Goal: Transaction & Acquisition: Book appointment/travel/reservation

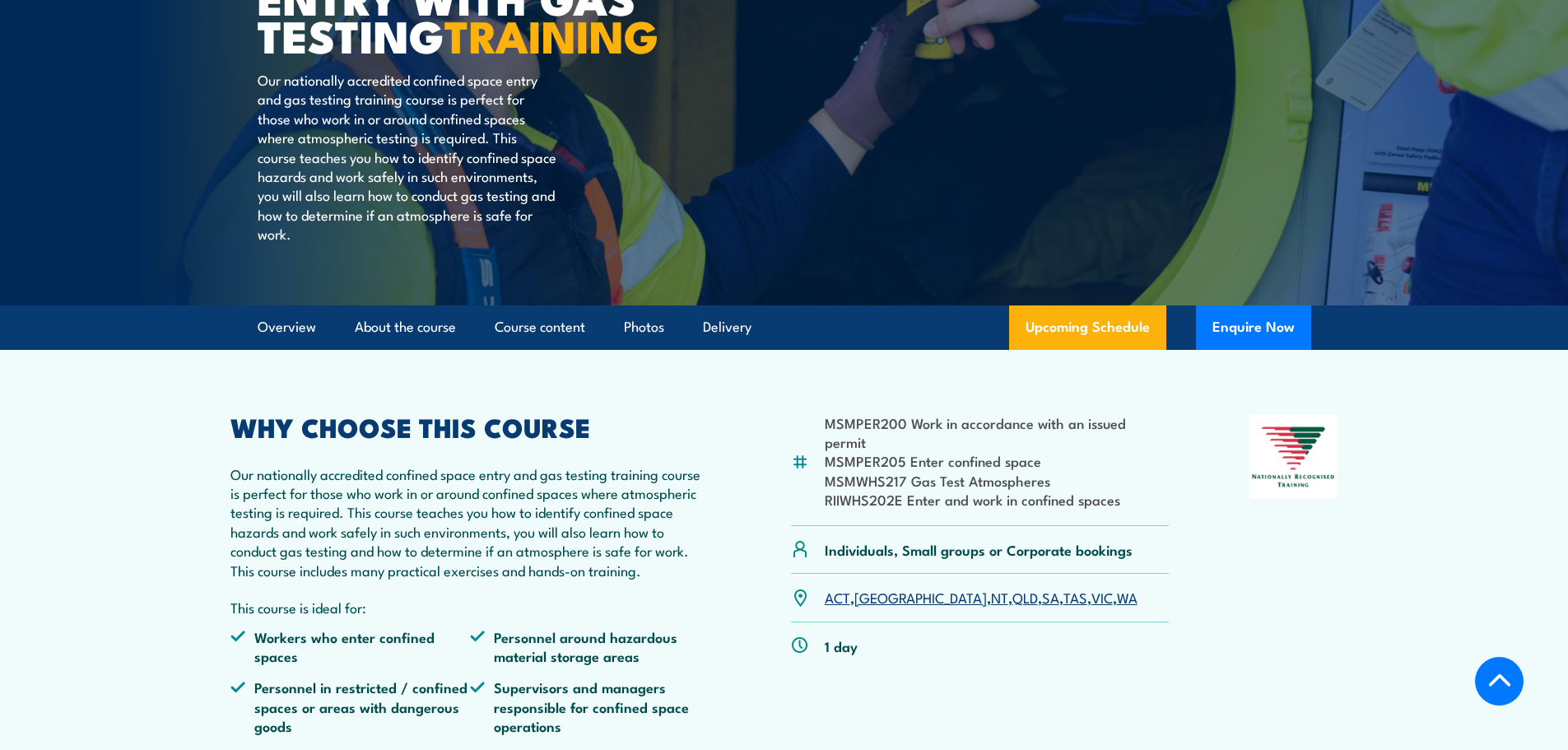
scroll to position [412, 0]
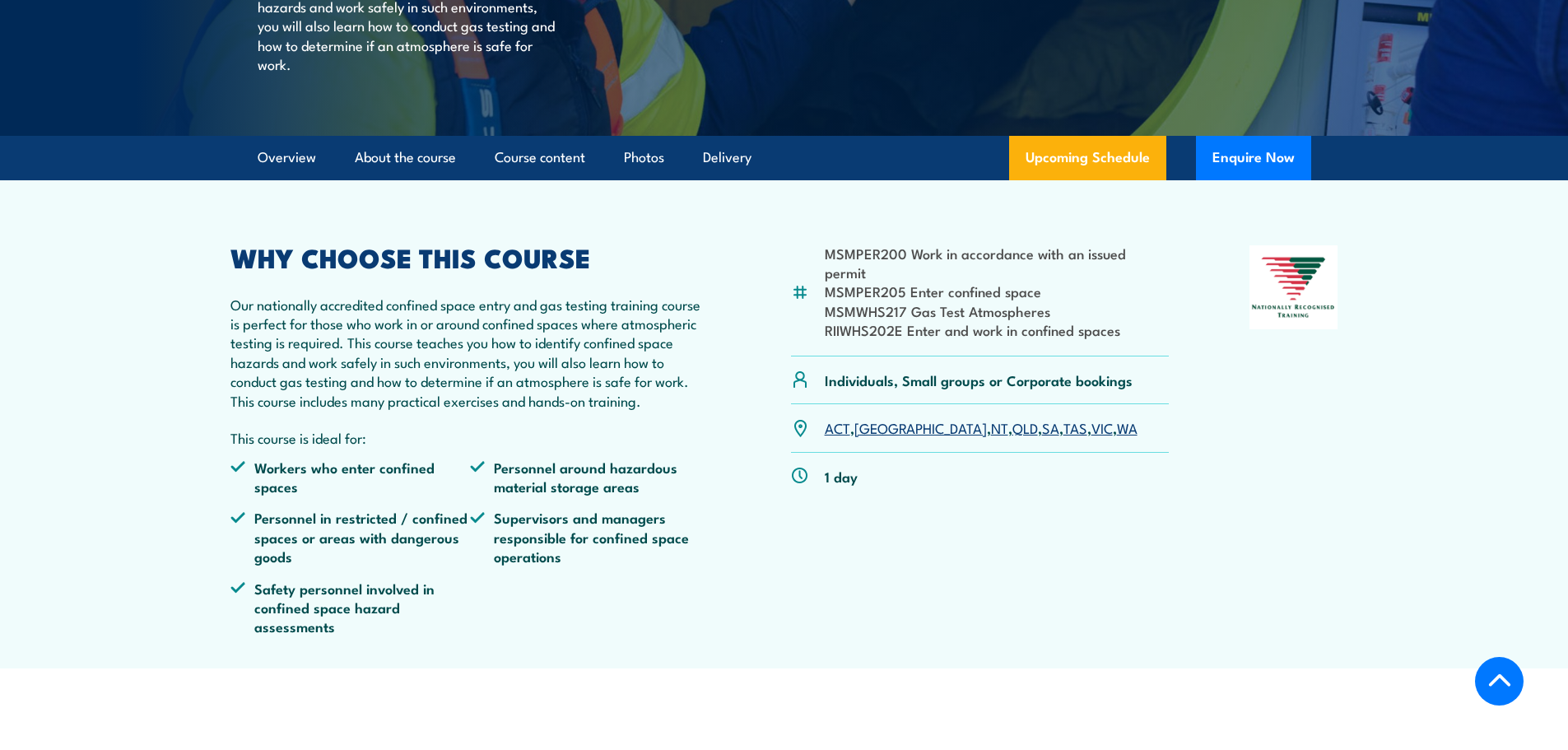
click at [1012, 437] on link "QLD" at bounding box center [1024, 427] width 25 height 20
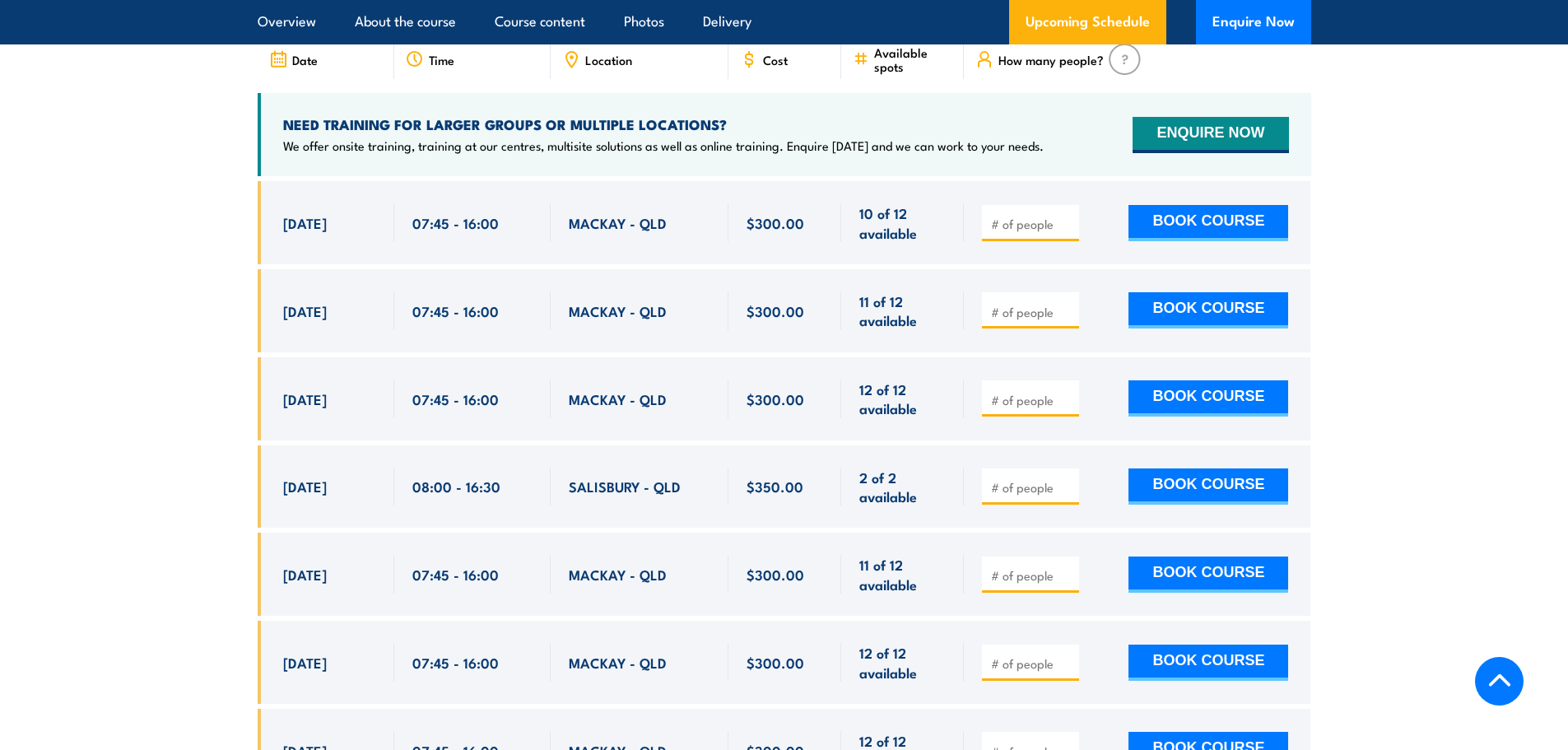
scroll to position [3125, 0]
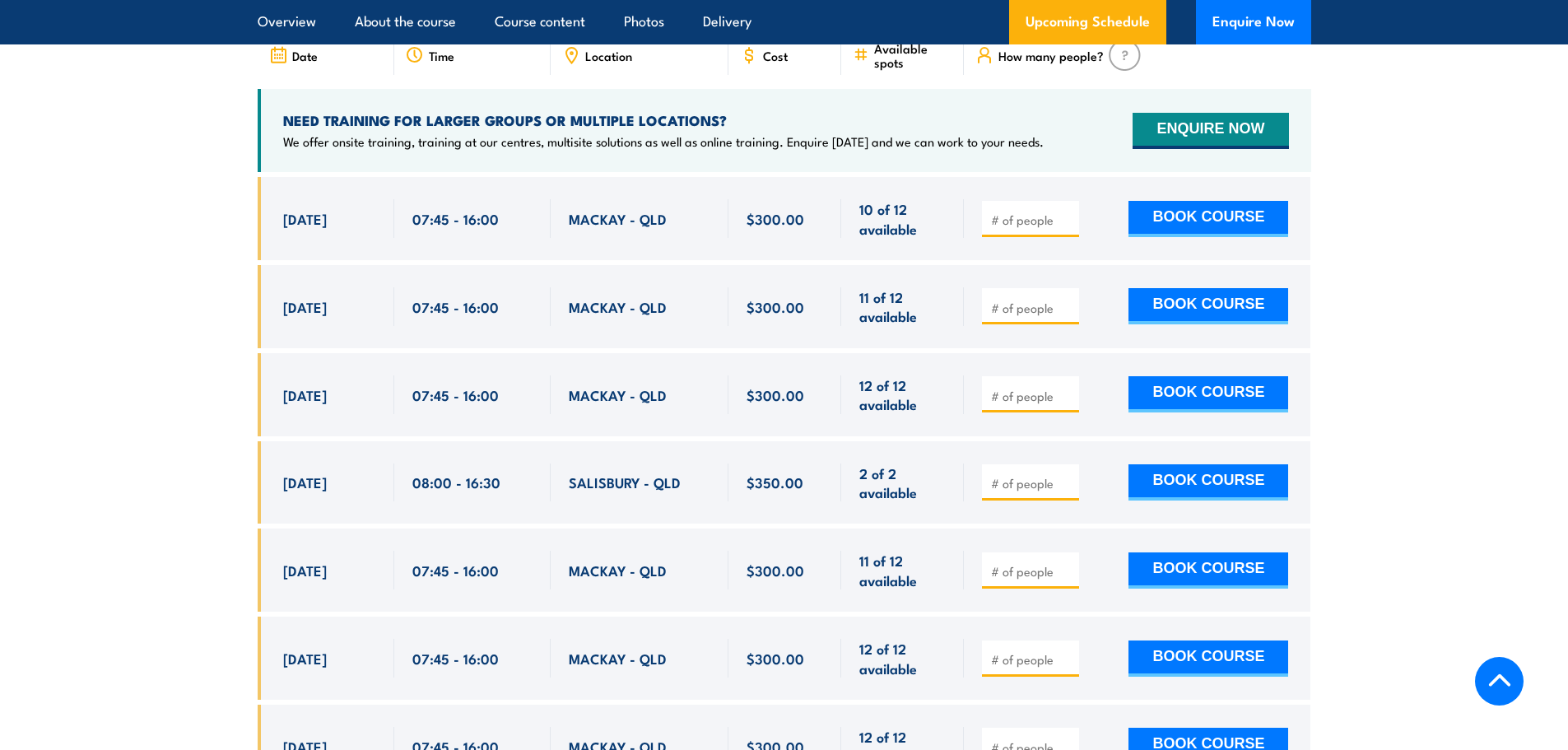
click at [1254, 290] on button "BOOK COURSE" at bounding box center [1207, 306] width 159 height 36
type input "1"
click at [1176, 299] on button "BOOK COURSE" at bounding box center [1207, 306] width 159 height 36
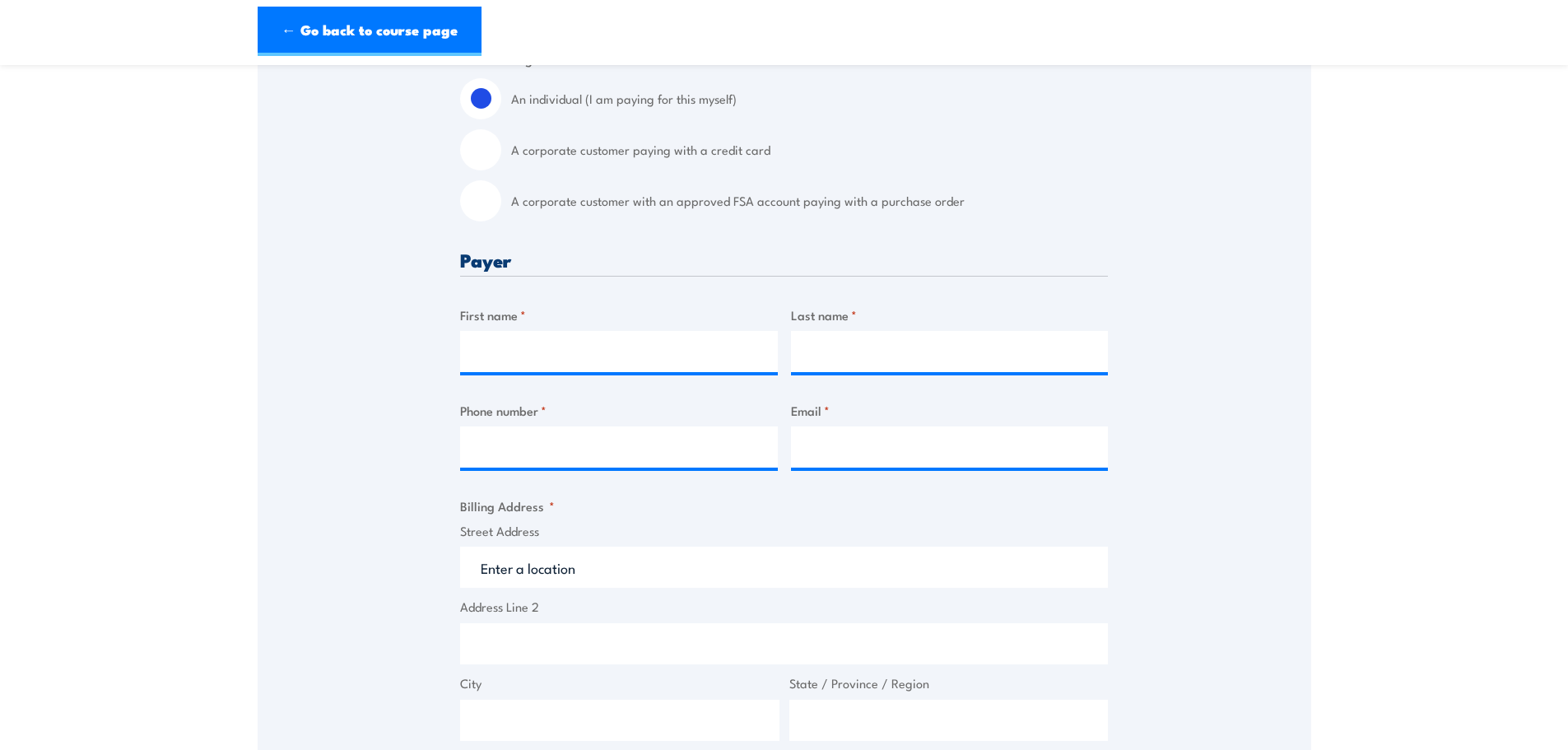
scroll to position [412, 0]
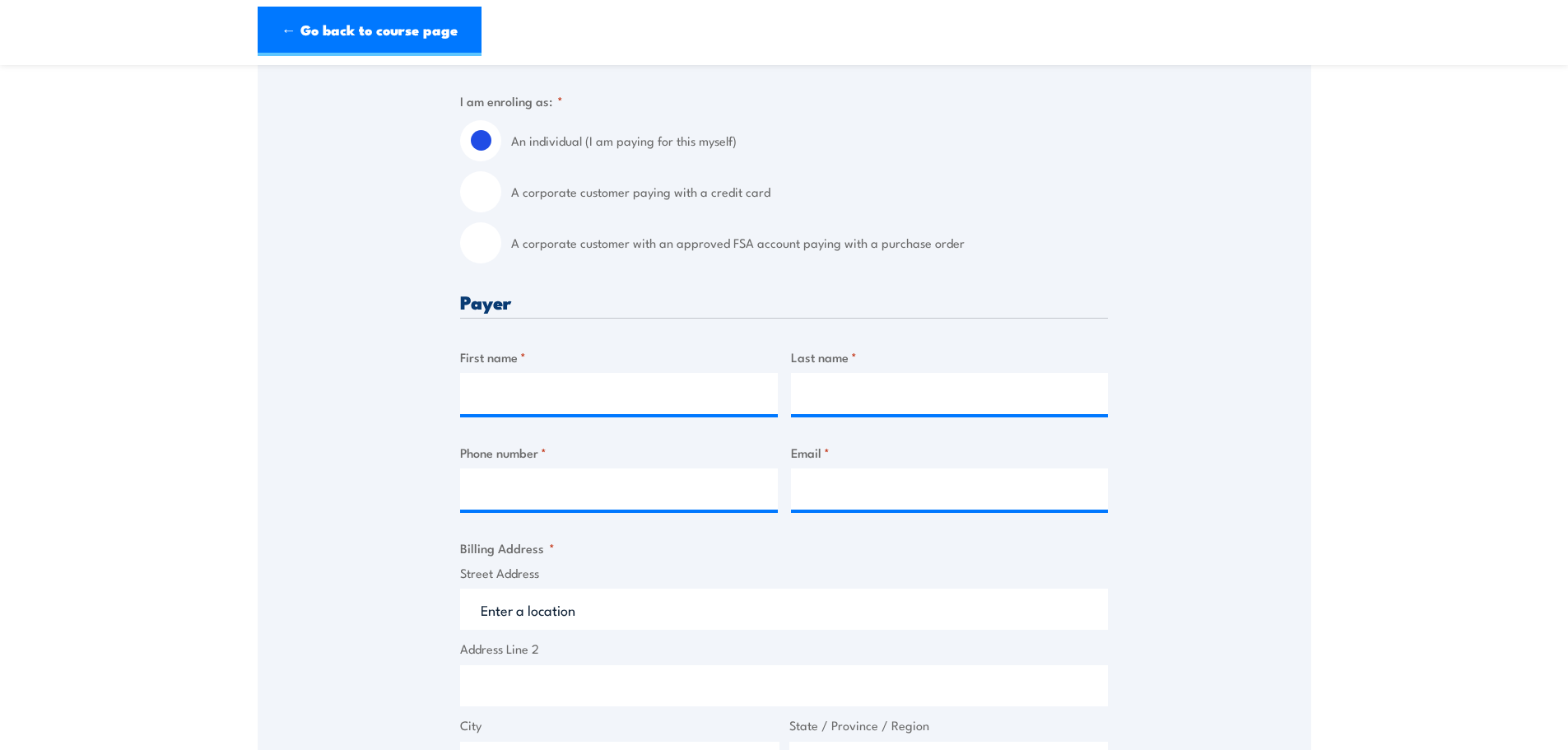
click at [1214, 575] on div "Speak to a specialist CALL 1300 885 530 CALL 1300 885 530 " * " indicates requi…" at bounding box center [785, 607] width 1054 height 1487
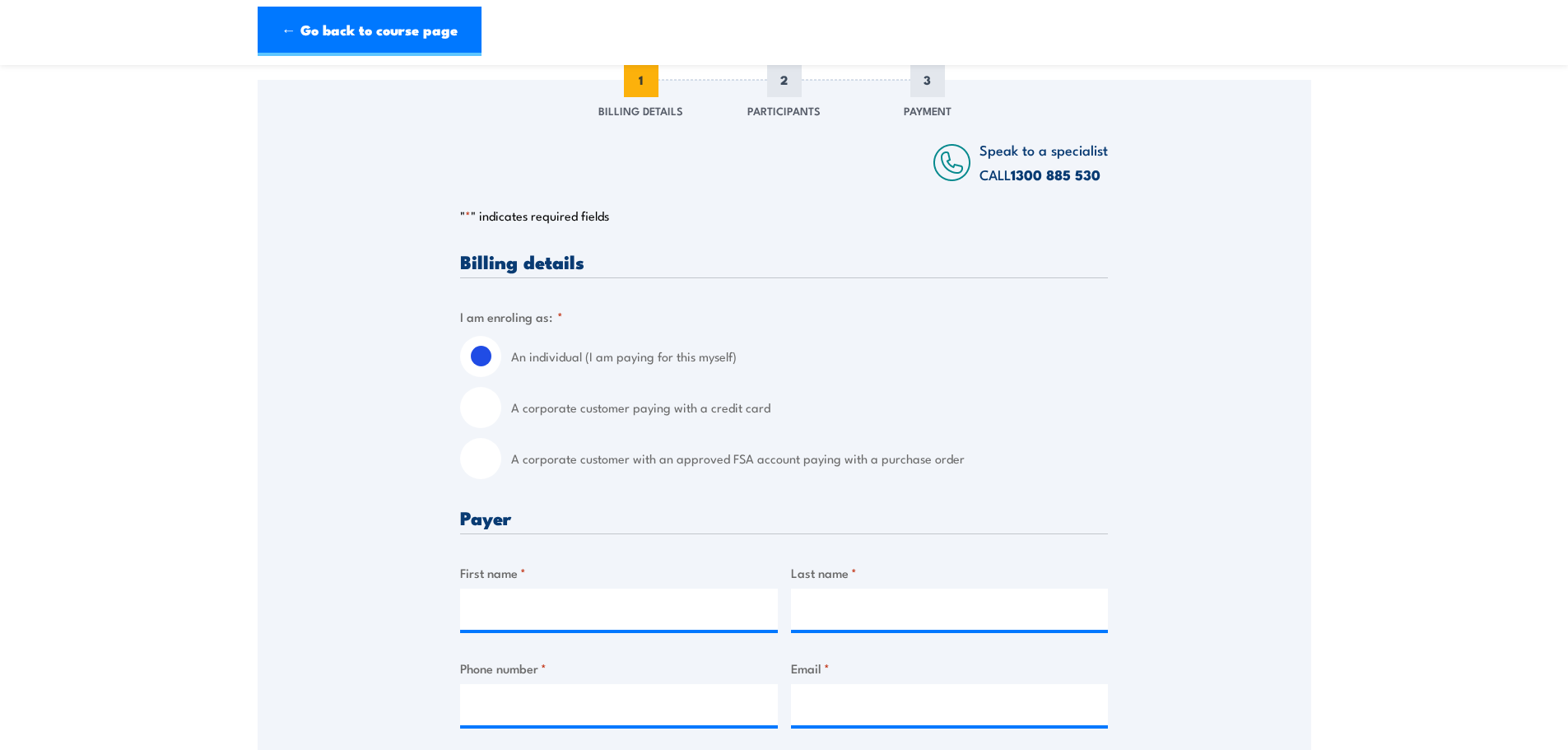
scroll to position [0, 0]
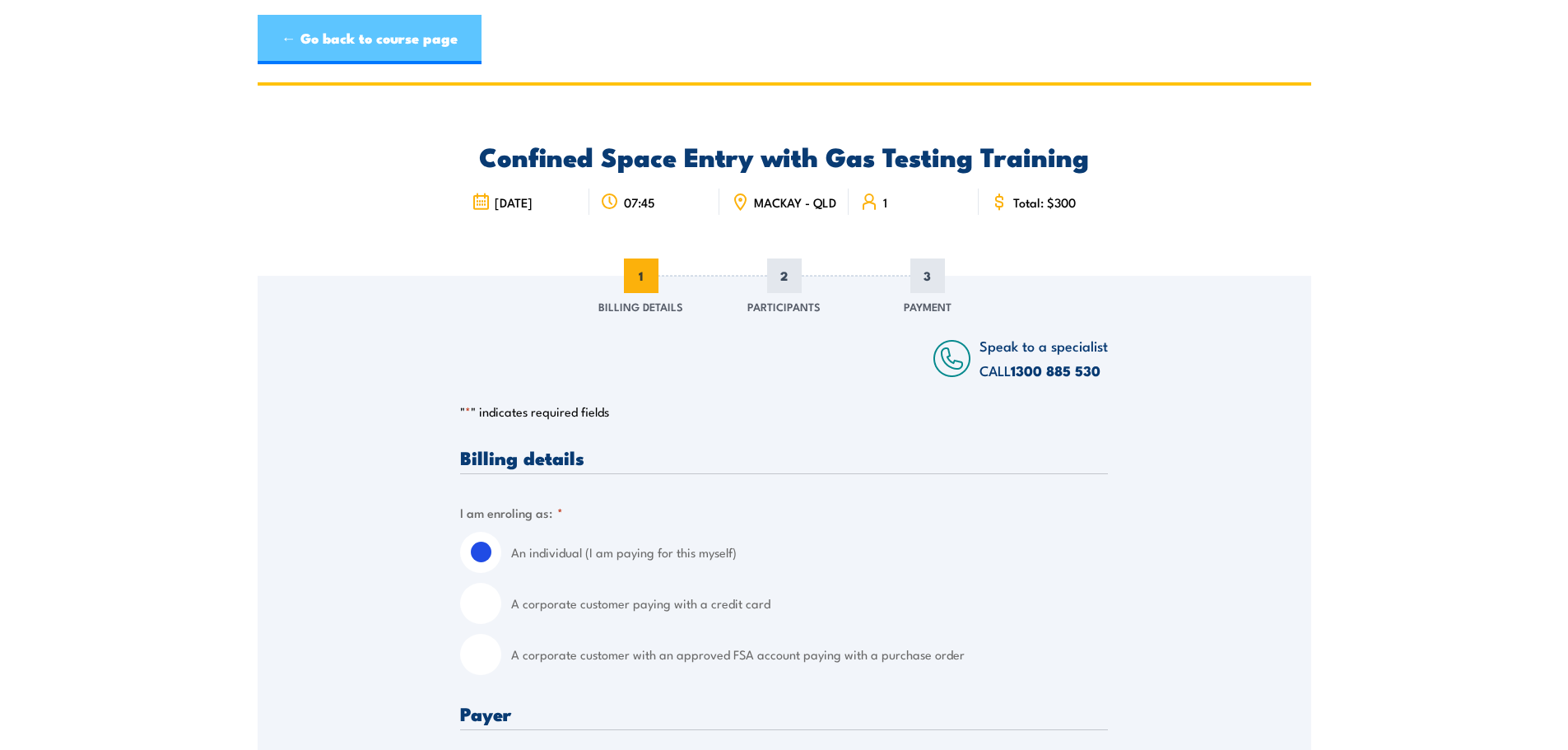
click at [314, 37] on link "← Go back to course page" at bounding box center [370, 39] width 224 height 50
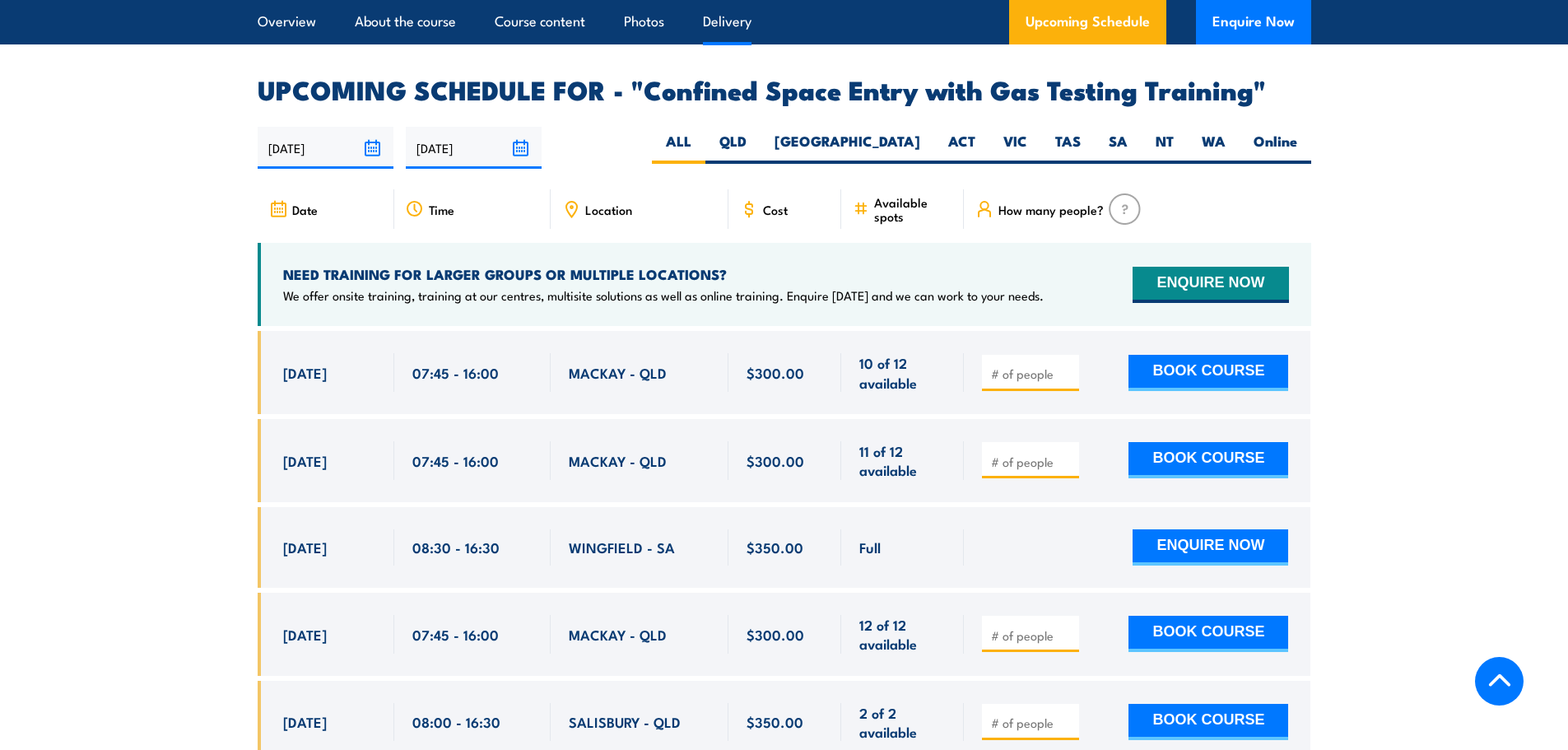
scroll to position [2713, 0]
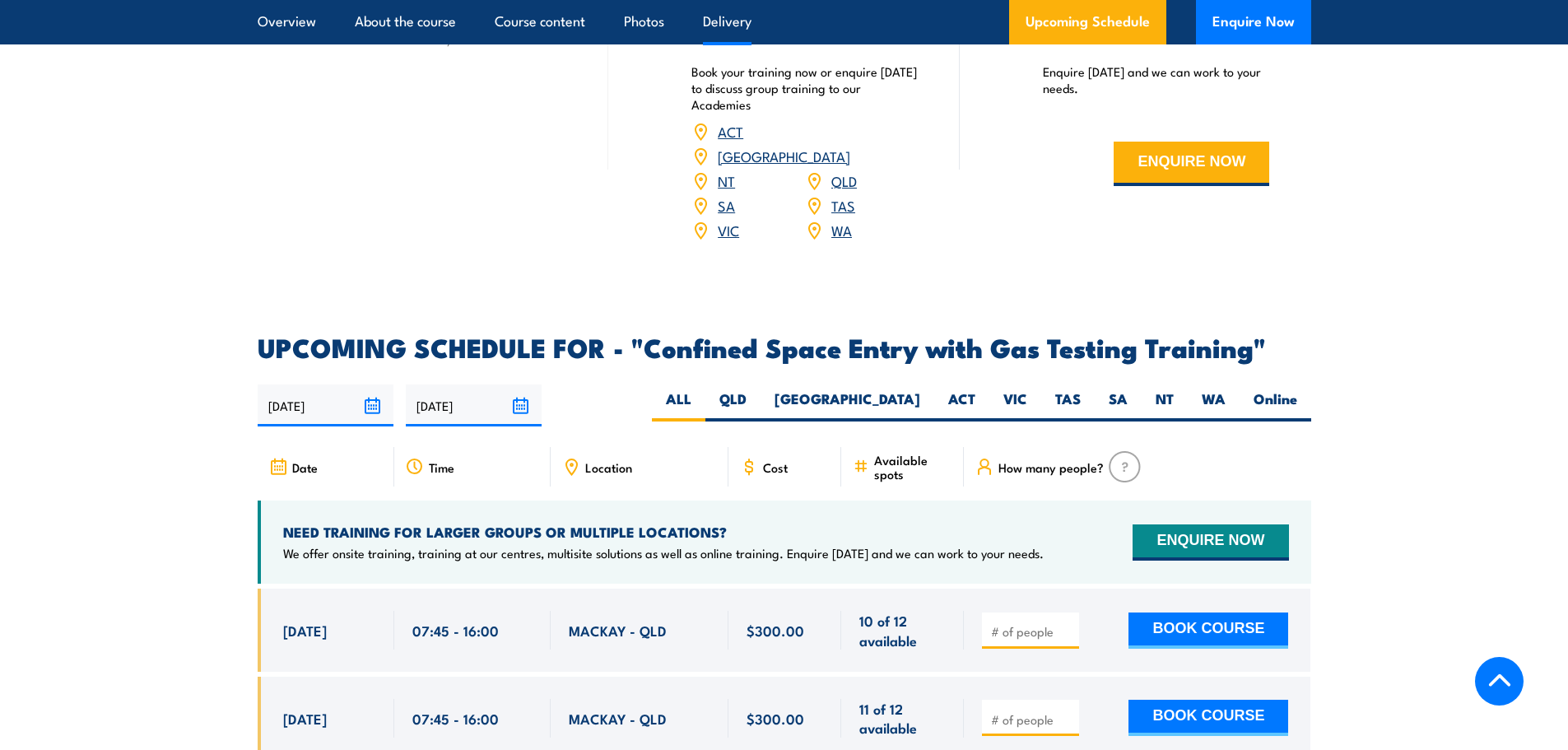
click at [768, 467] on span "Cost" at bounding box center [774, 467] width 24 height 14
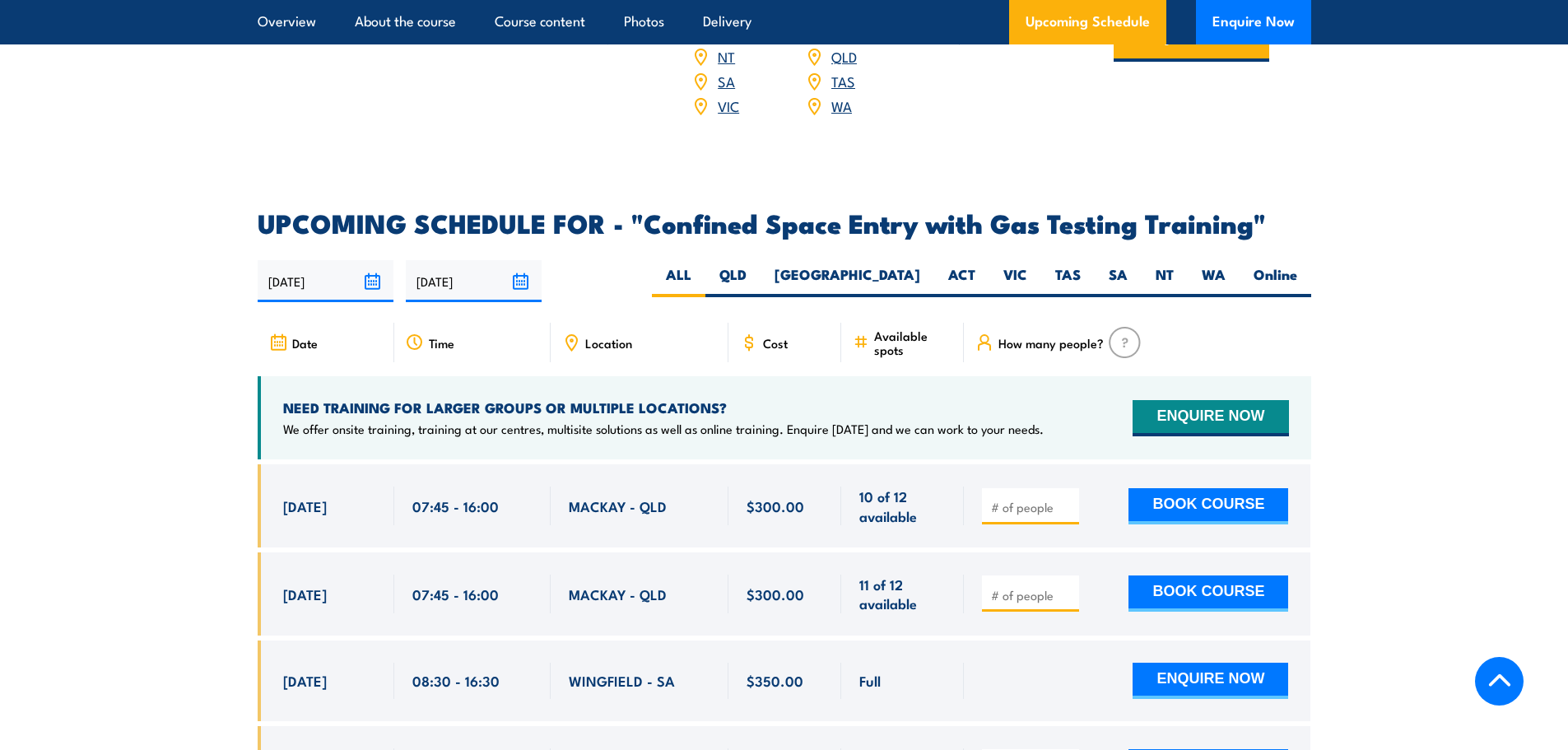
scroll to position [2878, 0]
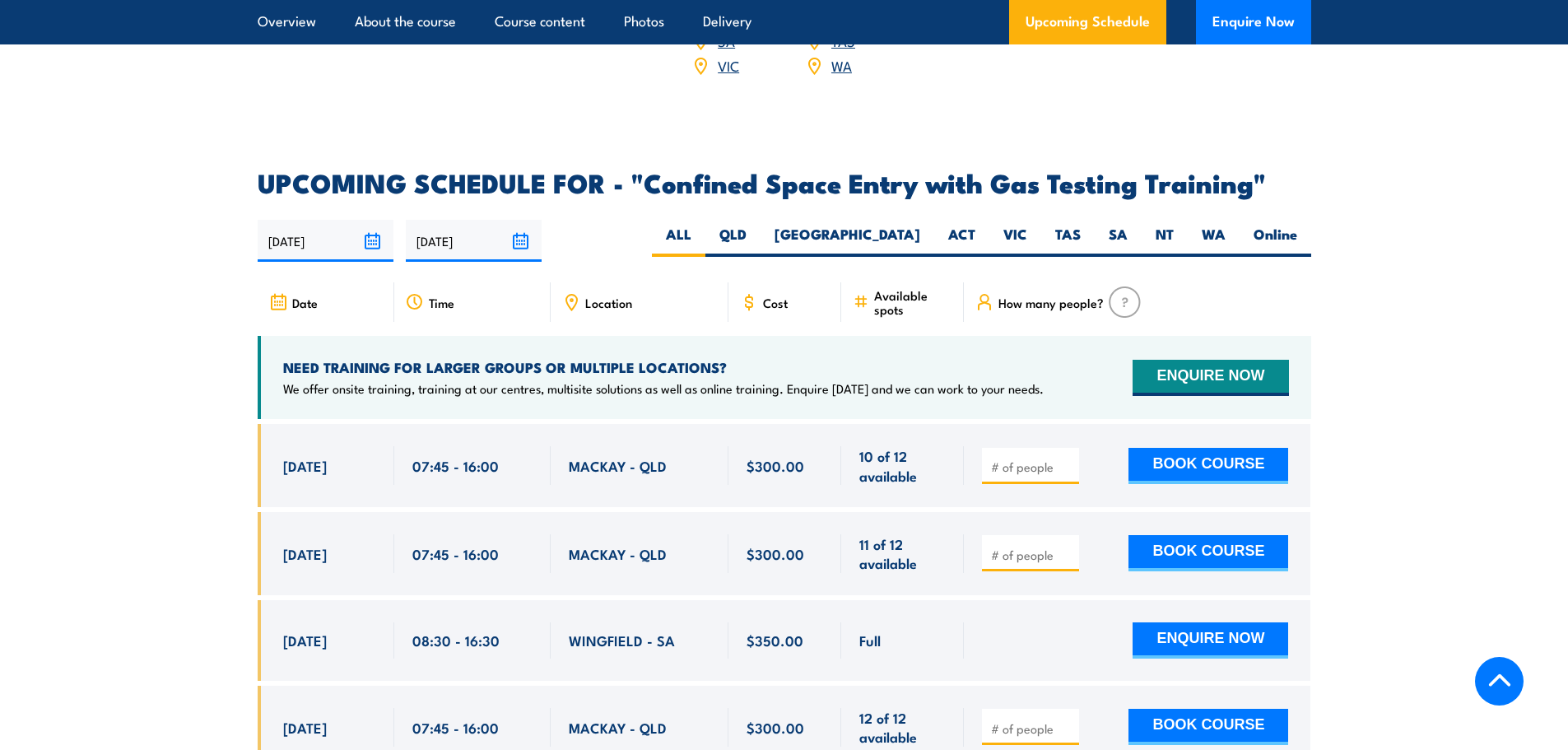
click at [1059, 297] on span "How many people?" at bounding box center [1051, 302] width 106 height 14
click at [1116, 298] on img at bounding box center [1124, 302] width 32 height 31
click at [761, 236] on label "QLD" at bounding box center [732, 241] width 55 height 32
click at [758, 236] on input "QLD" at bounding box center [752, 230] width 11 height 11
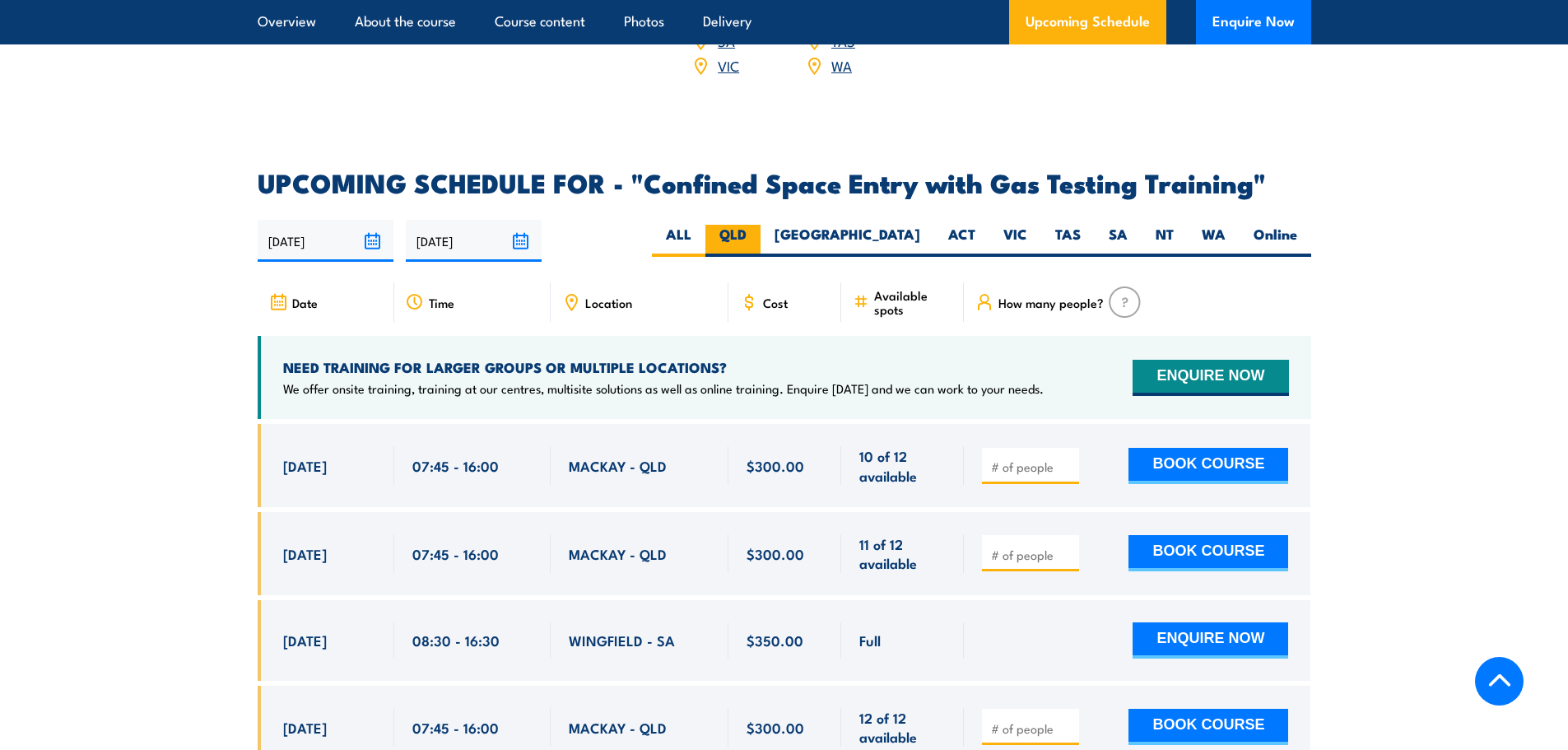
radio input "true"
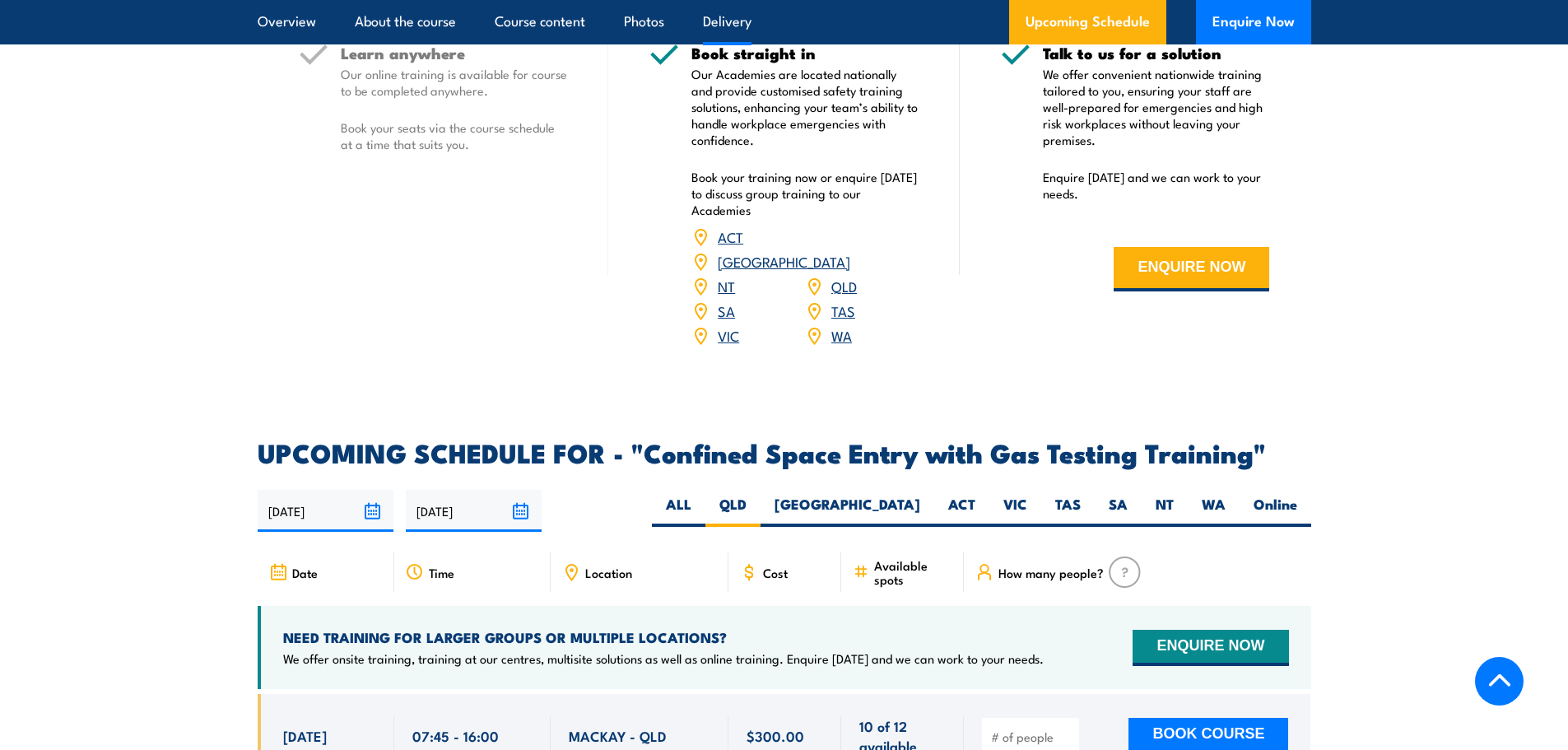
scroll to position [2716, 0]
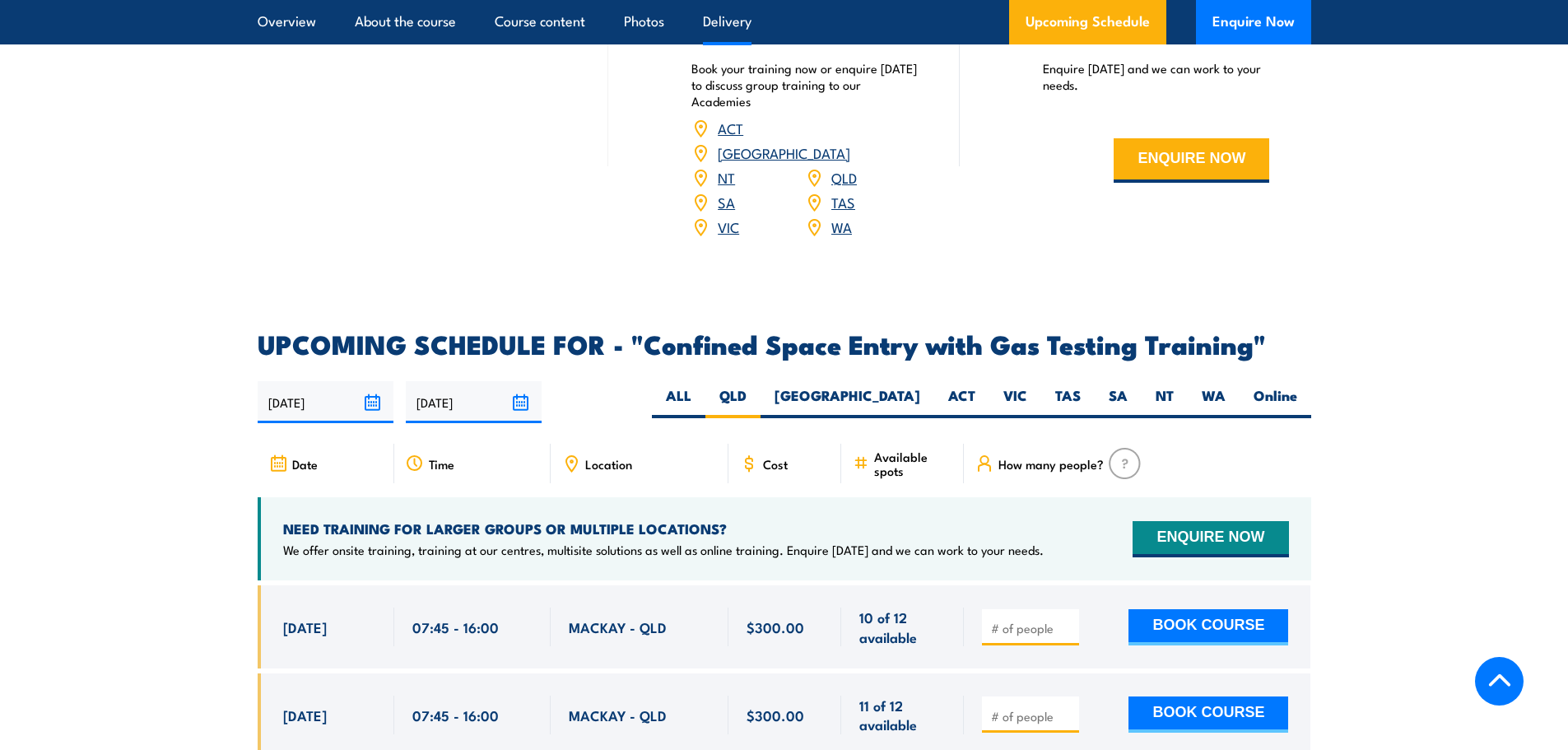
click at [748, 466] on icon at bounding box center [749, 463] width 19 height 19
click at [753, 455] on icon at bounding box center [749, 463] width 19 height 19
click at [766, 457] on span "Cost" at bounding box center [774, 463] width 24 height 14
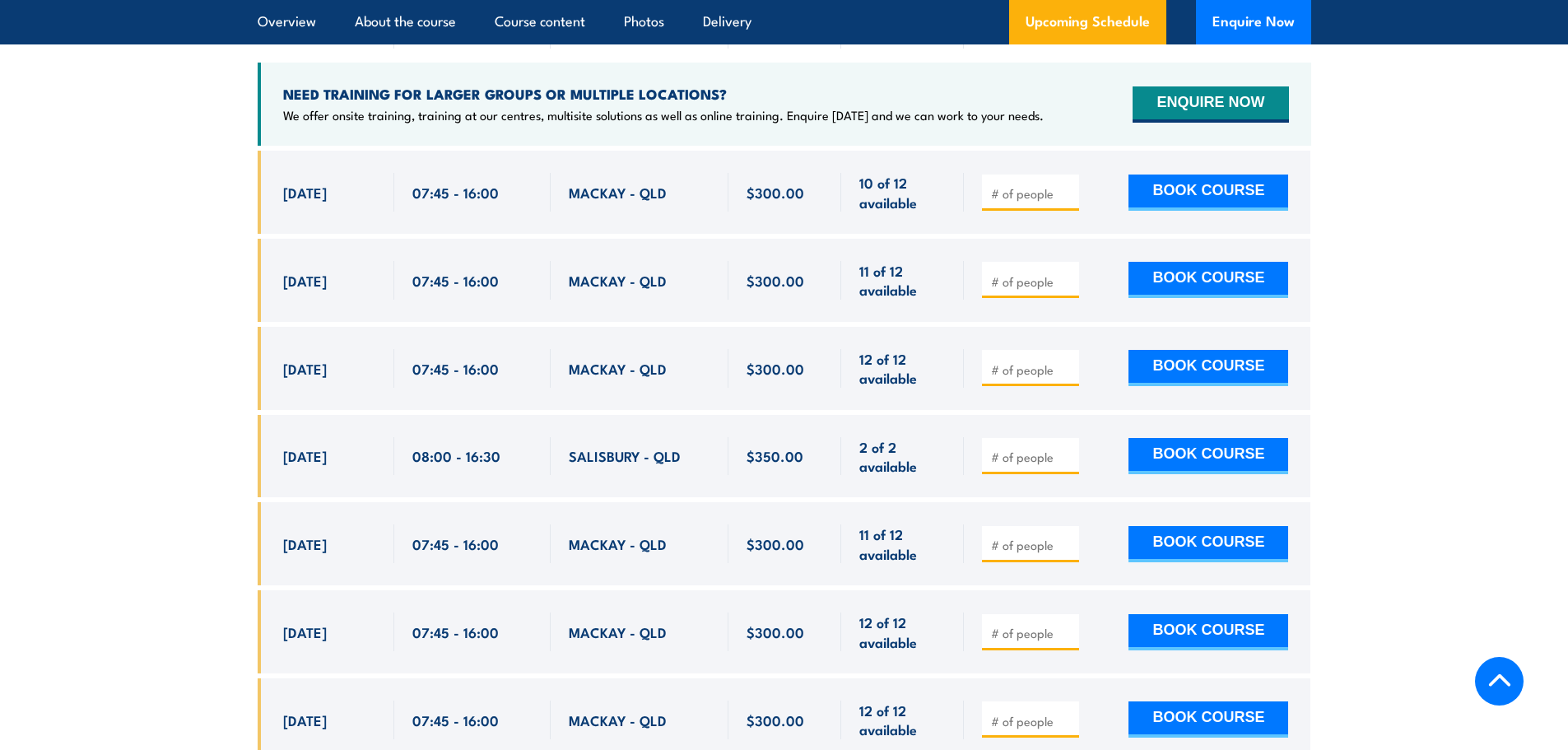
scroll to position [3102, 0]
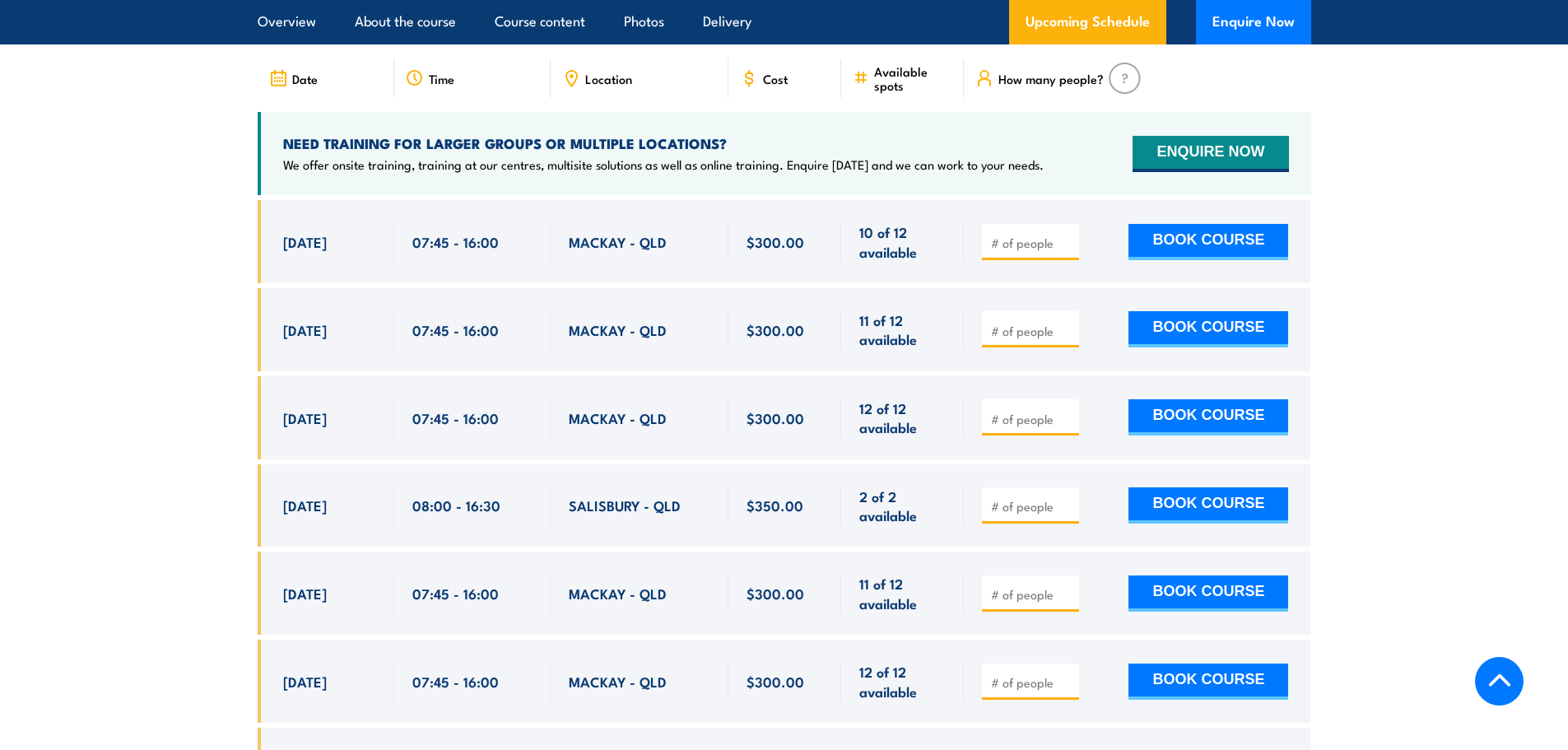
click at [1018, 325] on input "number" at bounding box center [1032, 331] width 82 height 17
type input "1"
drag, startPoint x: 1415, startPoint y: 348, endPoint x: 1354, endPoint y: 355, distance: 61.4
click at [1191, 325] on button "BOOK COURSE" at bounding box center [1207, 329] width 159 height 36
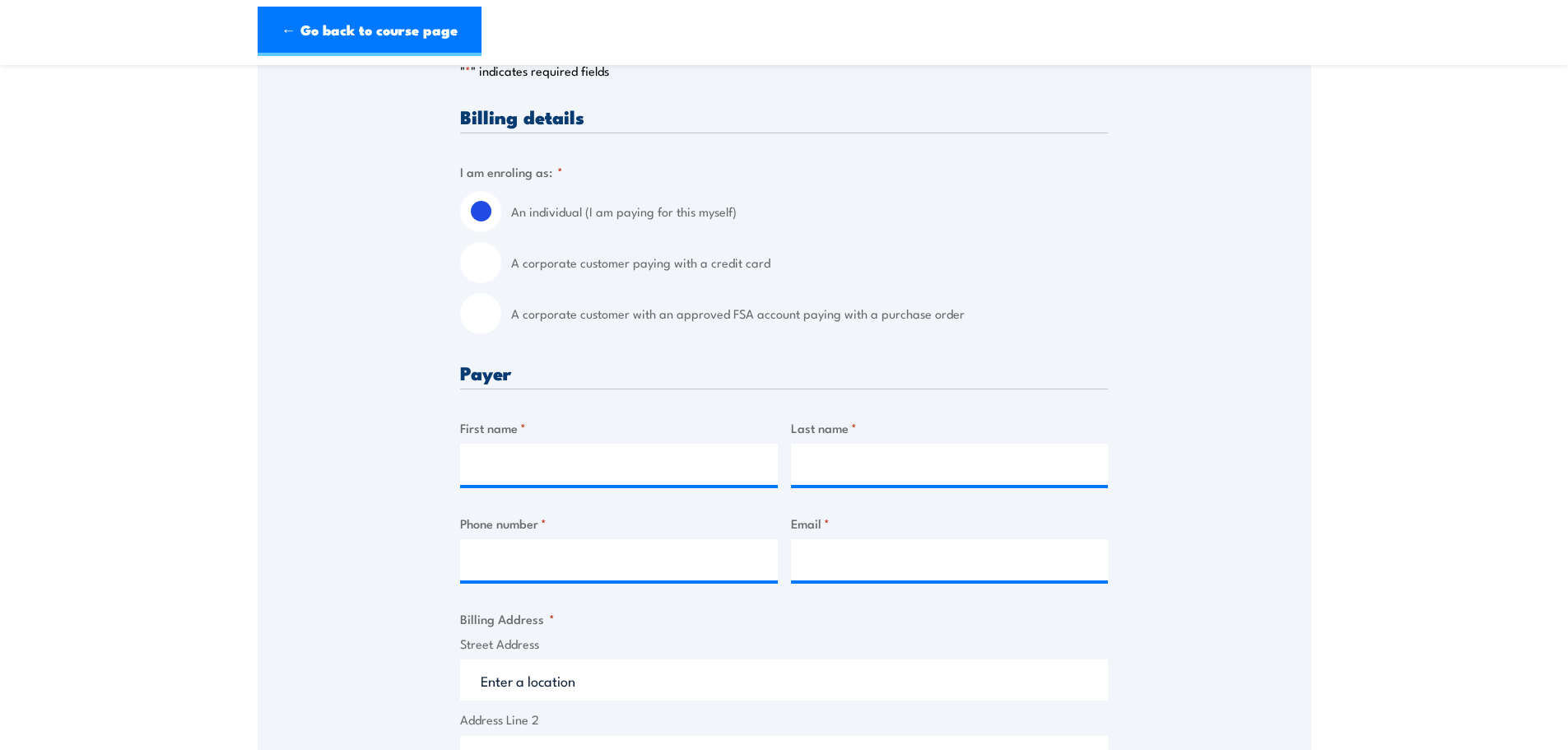
scroll to position [330, 0]
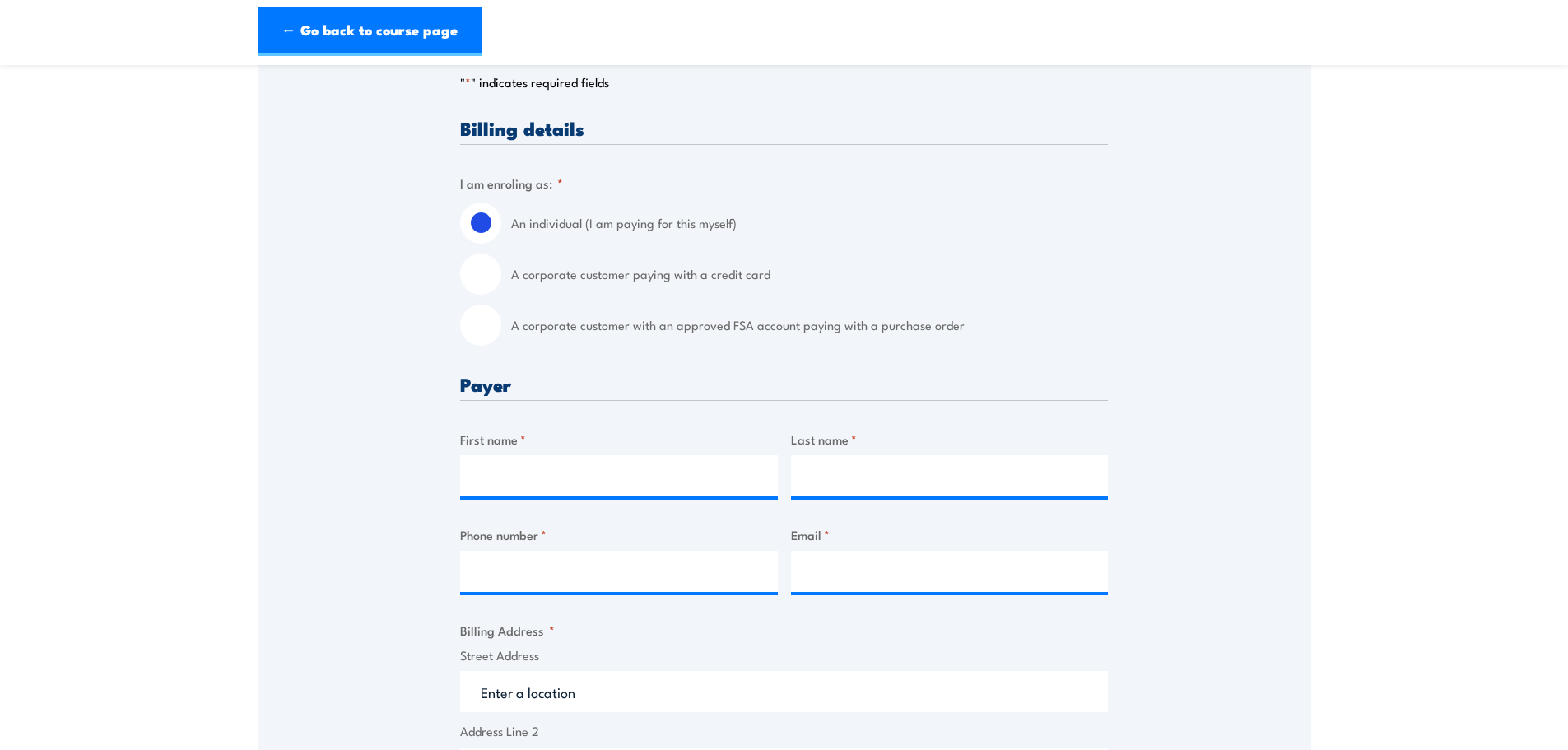
click at [481, 339] on input "A corporate customer with an approved FSA account paying with a purchase order" at bounding box center [481, 325] width 41 height 41
radio input "true"
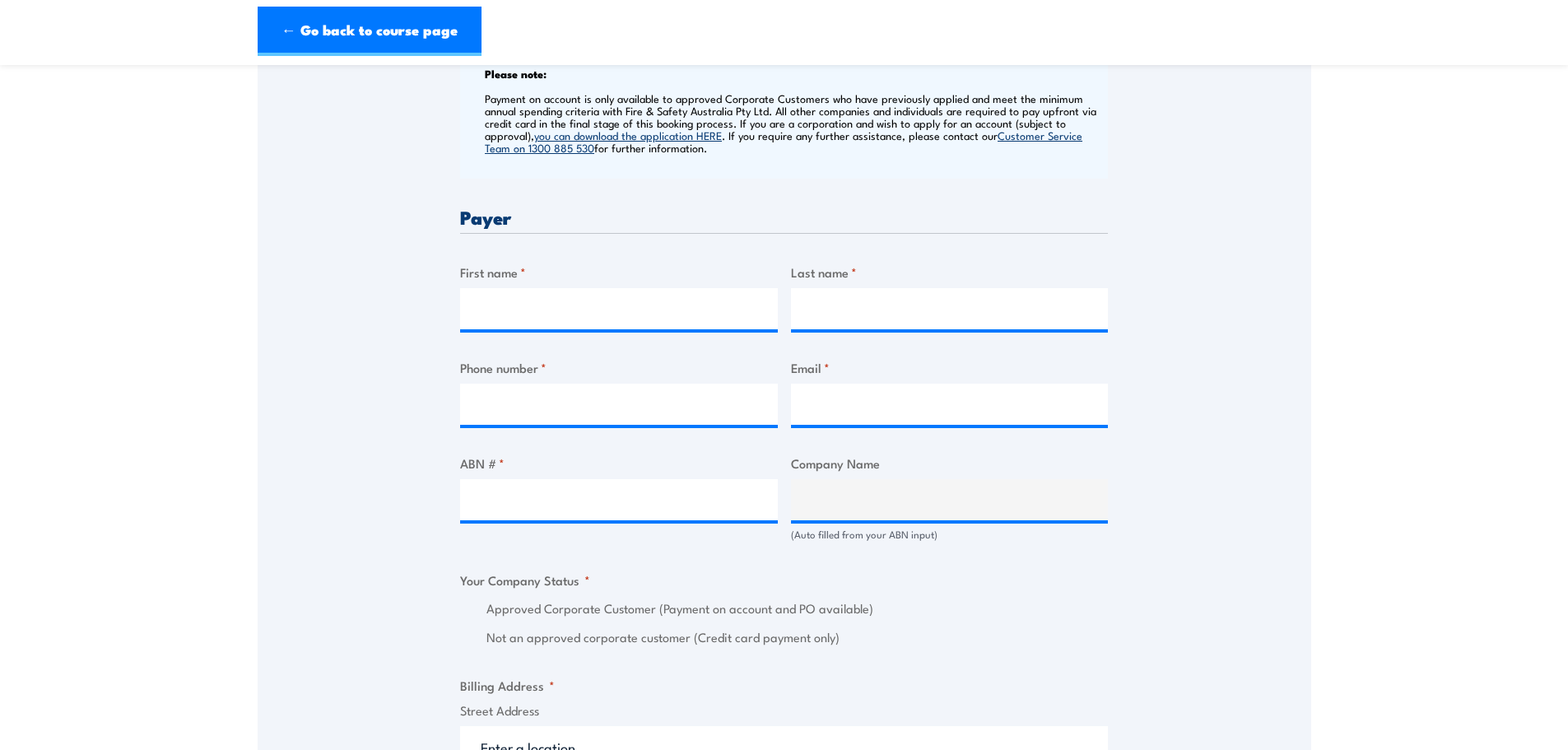
scroll to position [658, 0]
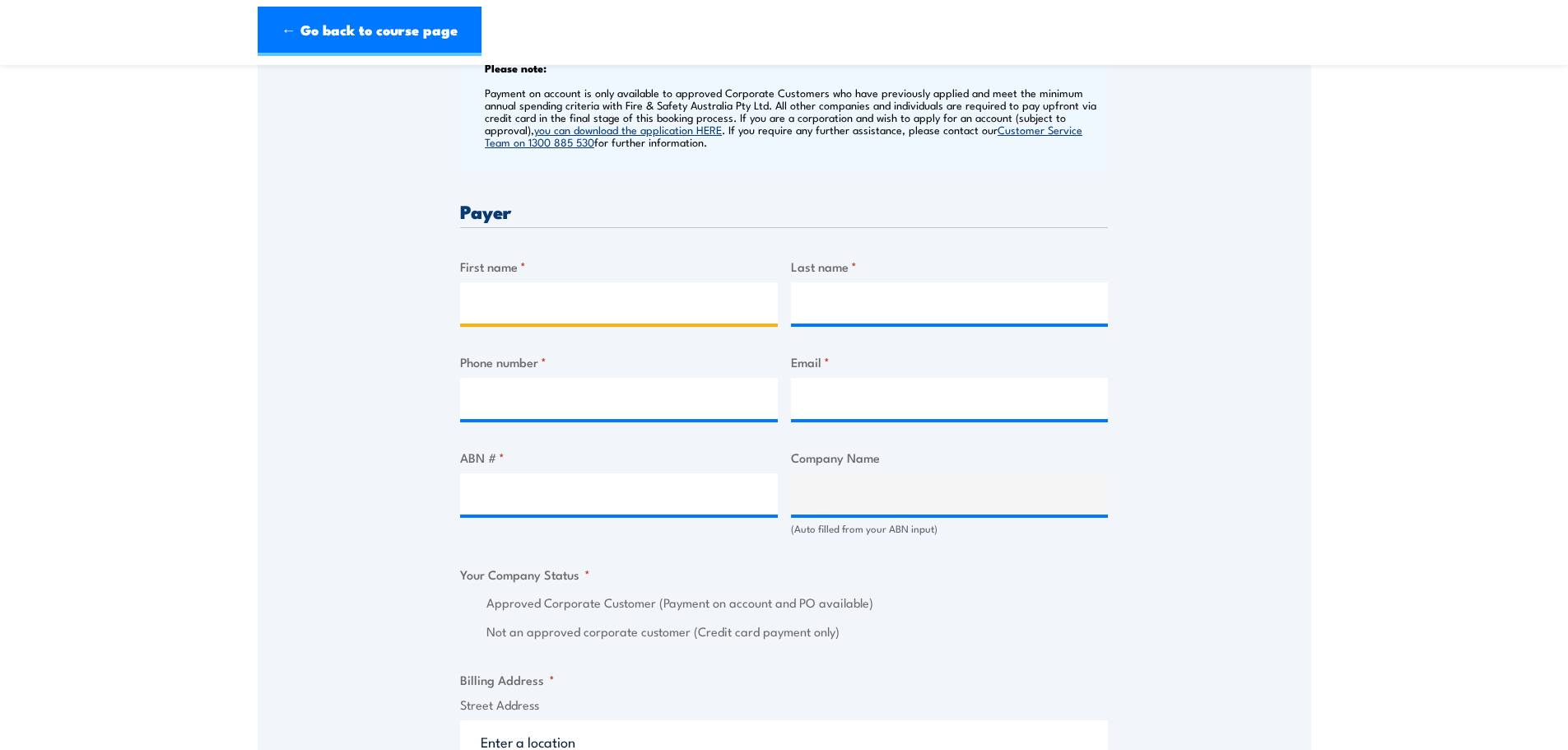
click at [611, 313] on input "First name *" at bounding box center [619, 303] width 318 height 41
type input "[PERSON_NAME]"
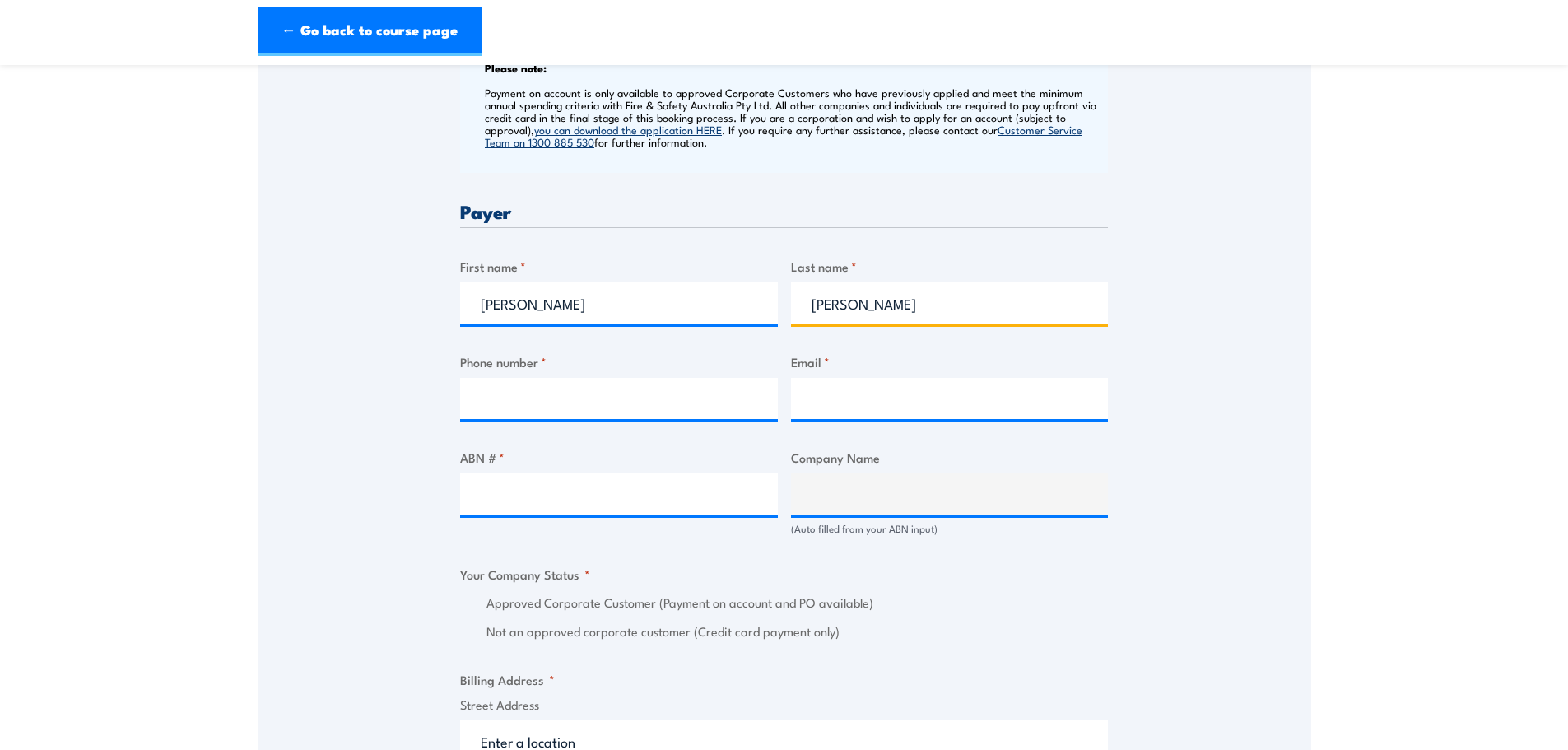
type input "[PERSON_NAME]"
click at [519, 385] on div "Phone number *" at bounding box center [619, 385] width 318 height 66
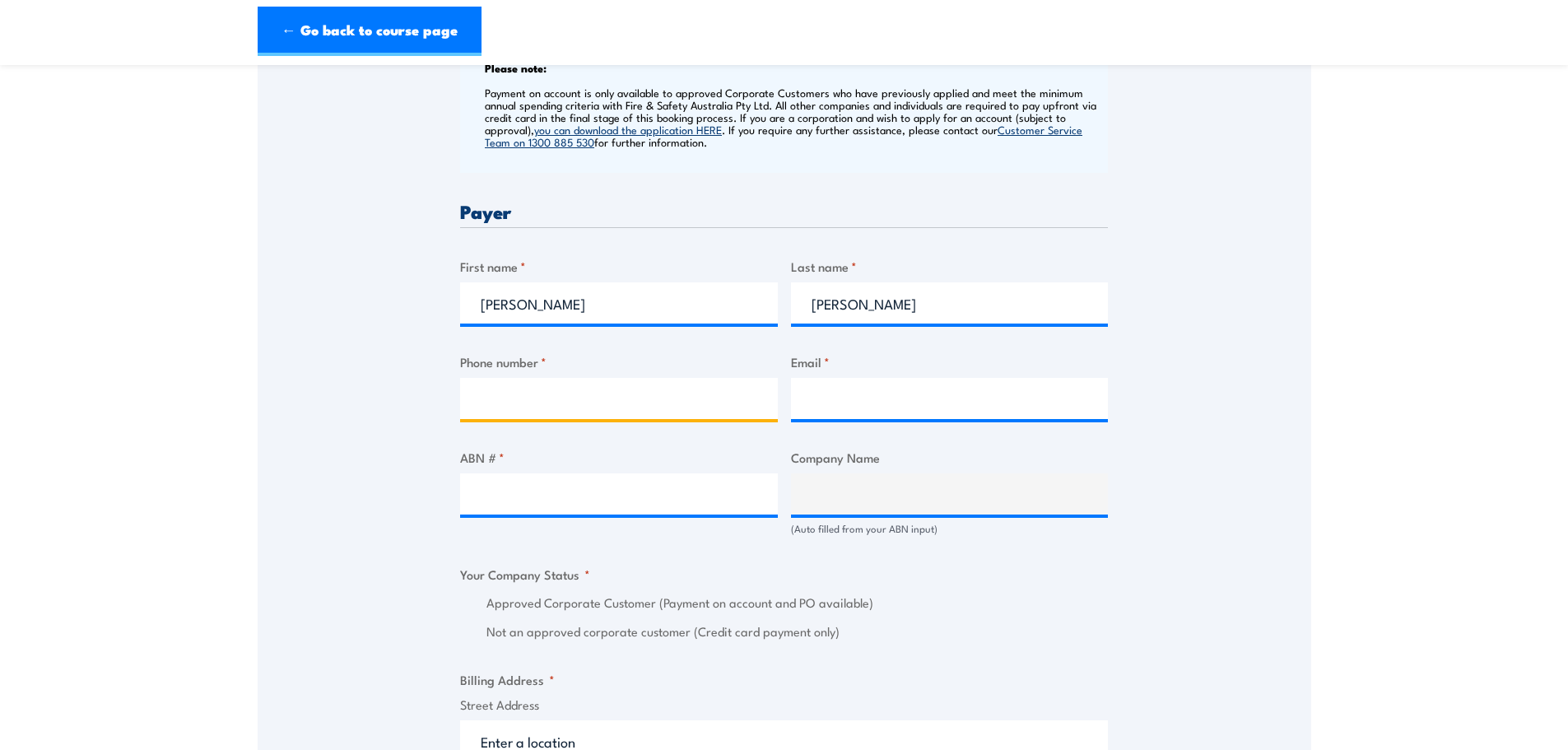
click at [490, 398] on input "Phone number *" at bounding box center [619, 398] width 318 height 41
paste input "0484 226 436"
type input "0484 226 436"
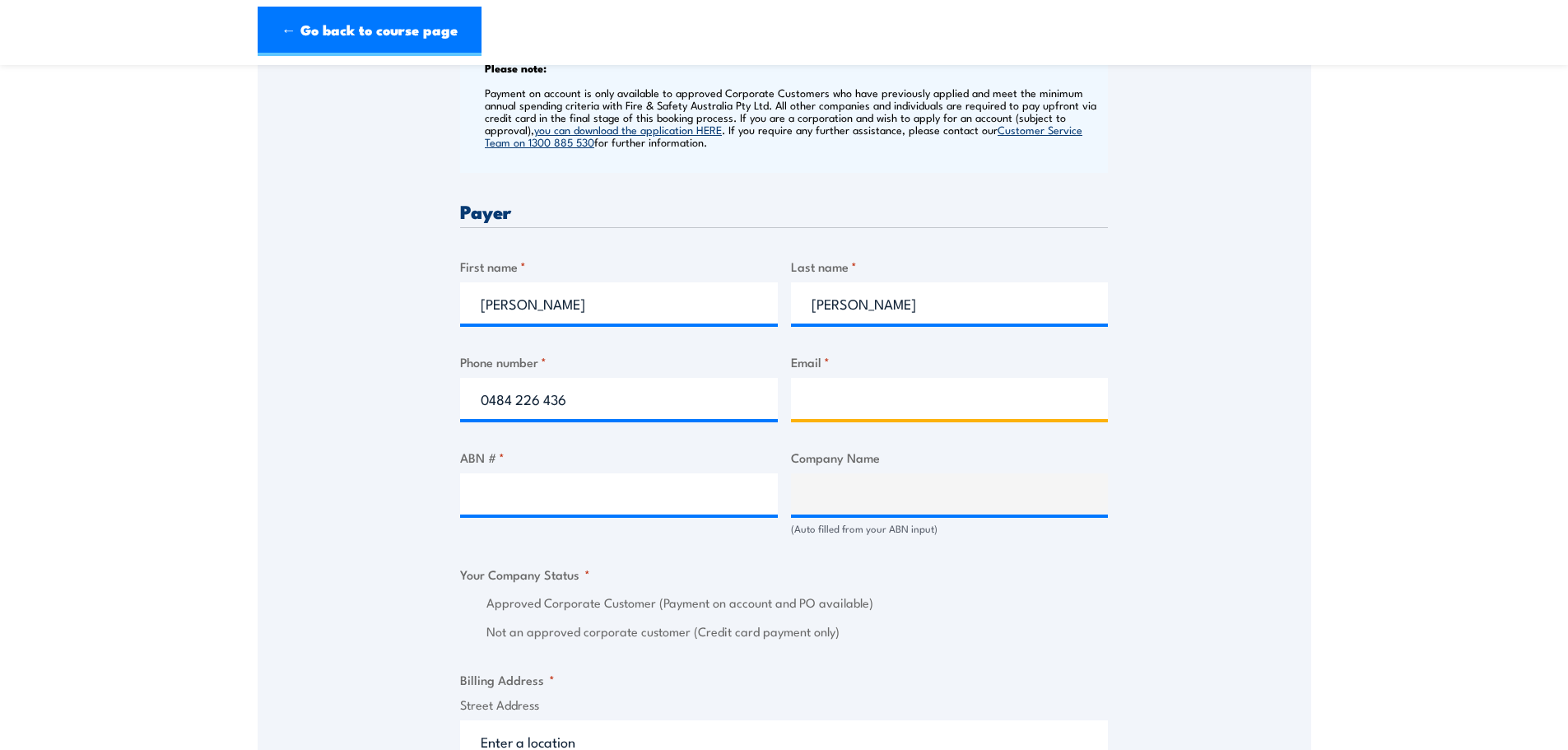
click at [817, 410] on input "Email *" at bounding box center [949, 398] width 318 height 41
paste input "cohenjcox@hotmail.com"
type input "cohenjcox@hotmail.com"
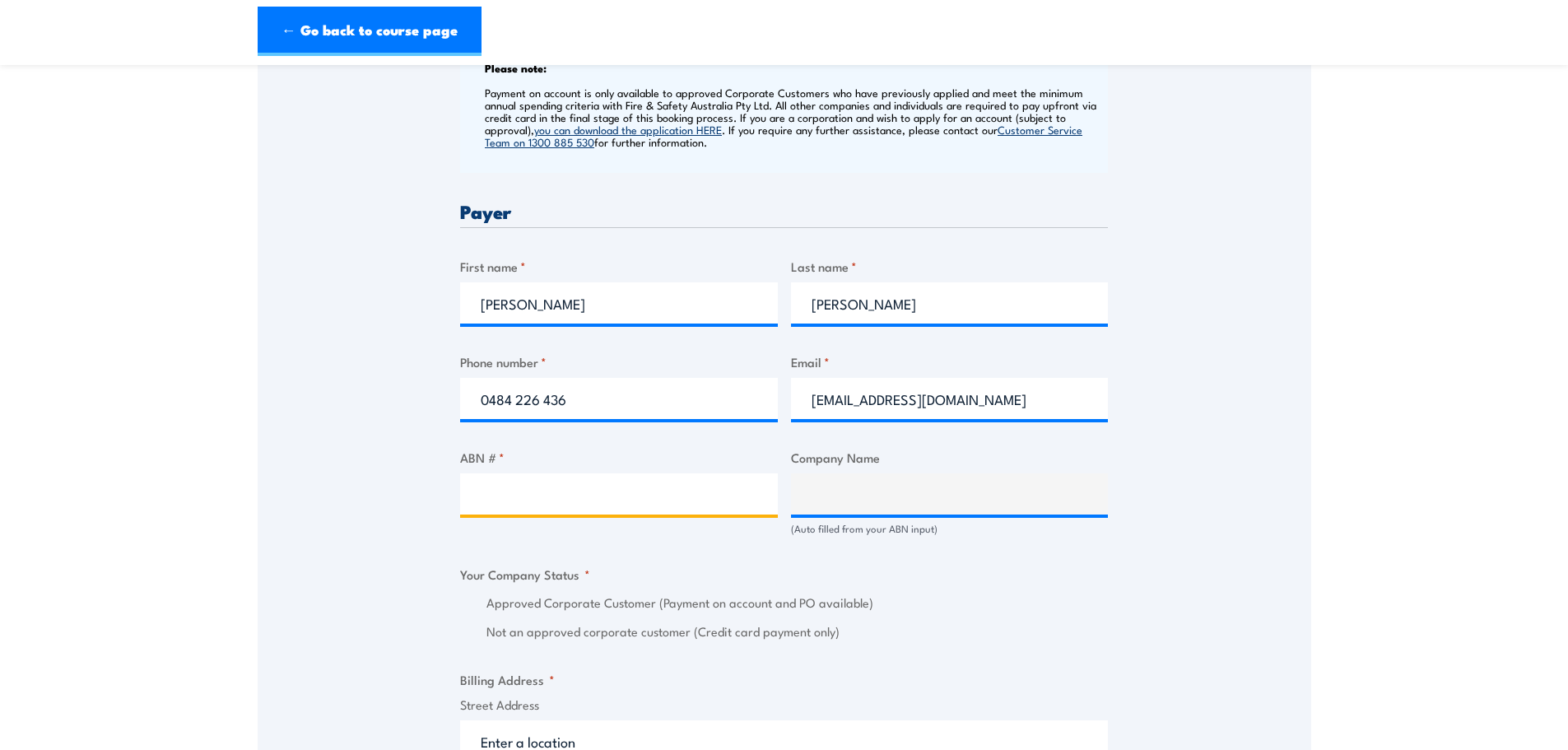
click at [498, 496] on input "ABN # *" at bounding box center [619, 494] width 318 height 41
paste input "61010617044"
type input "61010617044"
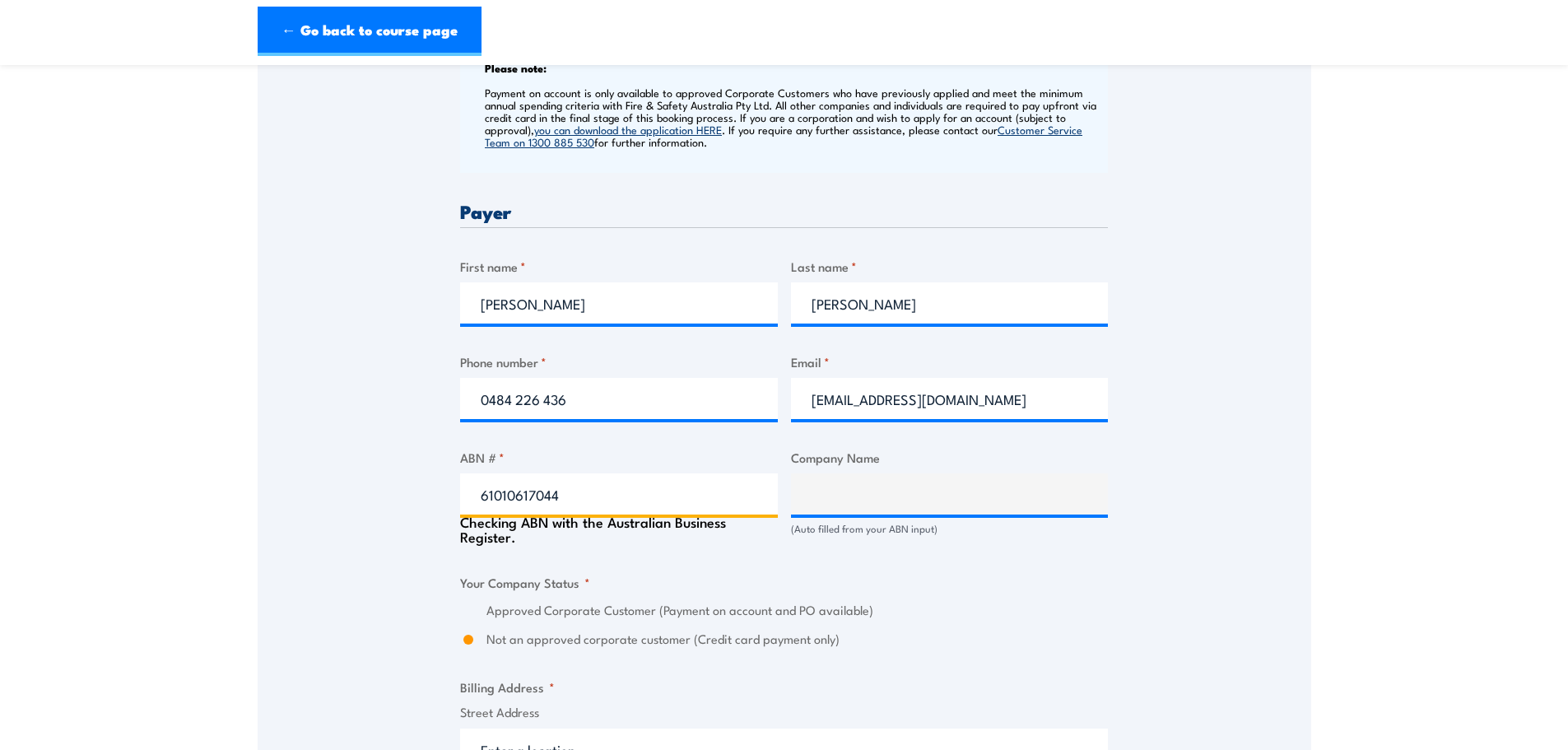
type input "MRAEL LIMITED"
radio input "true"
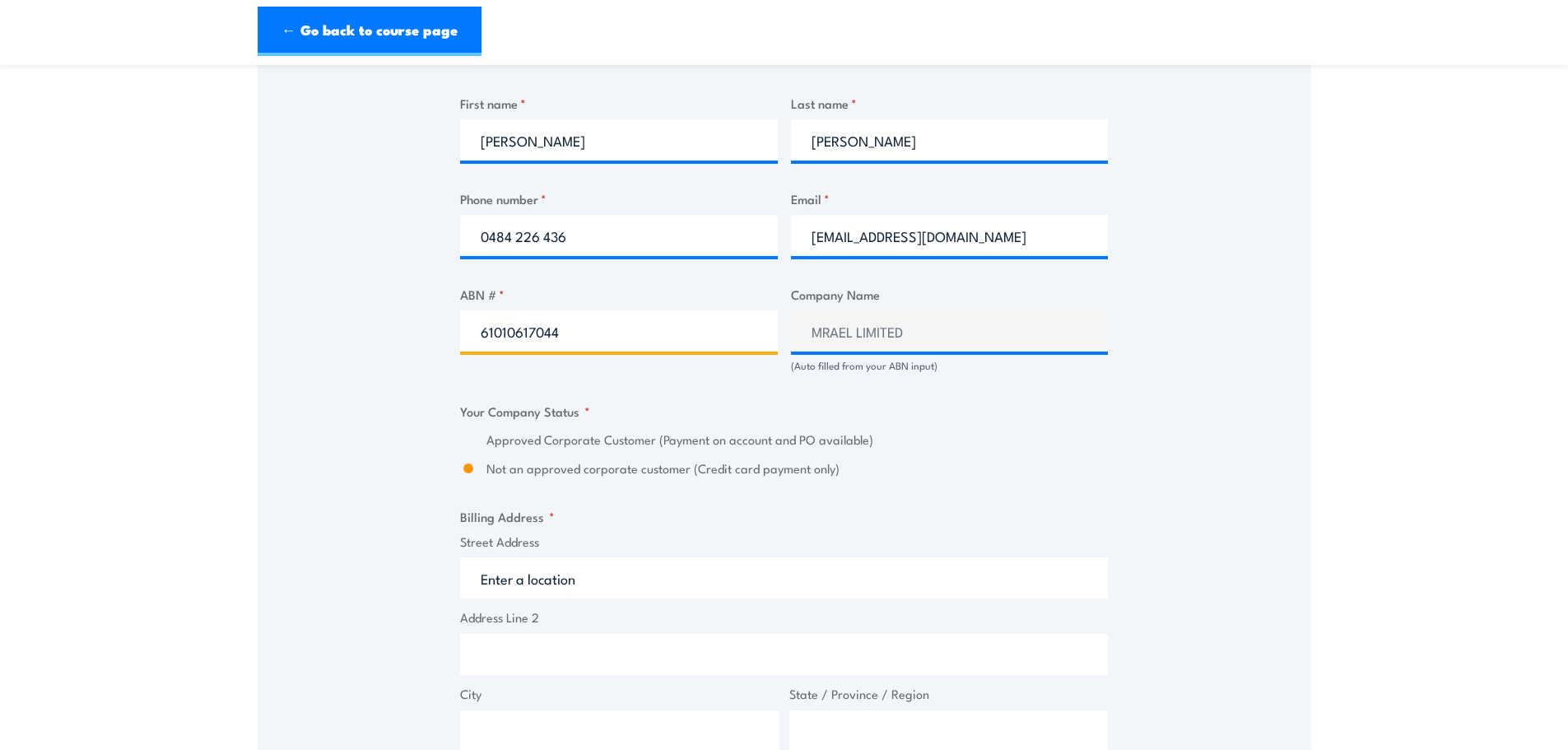
scroll to position [823, 0]
type input "61010617044"
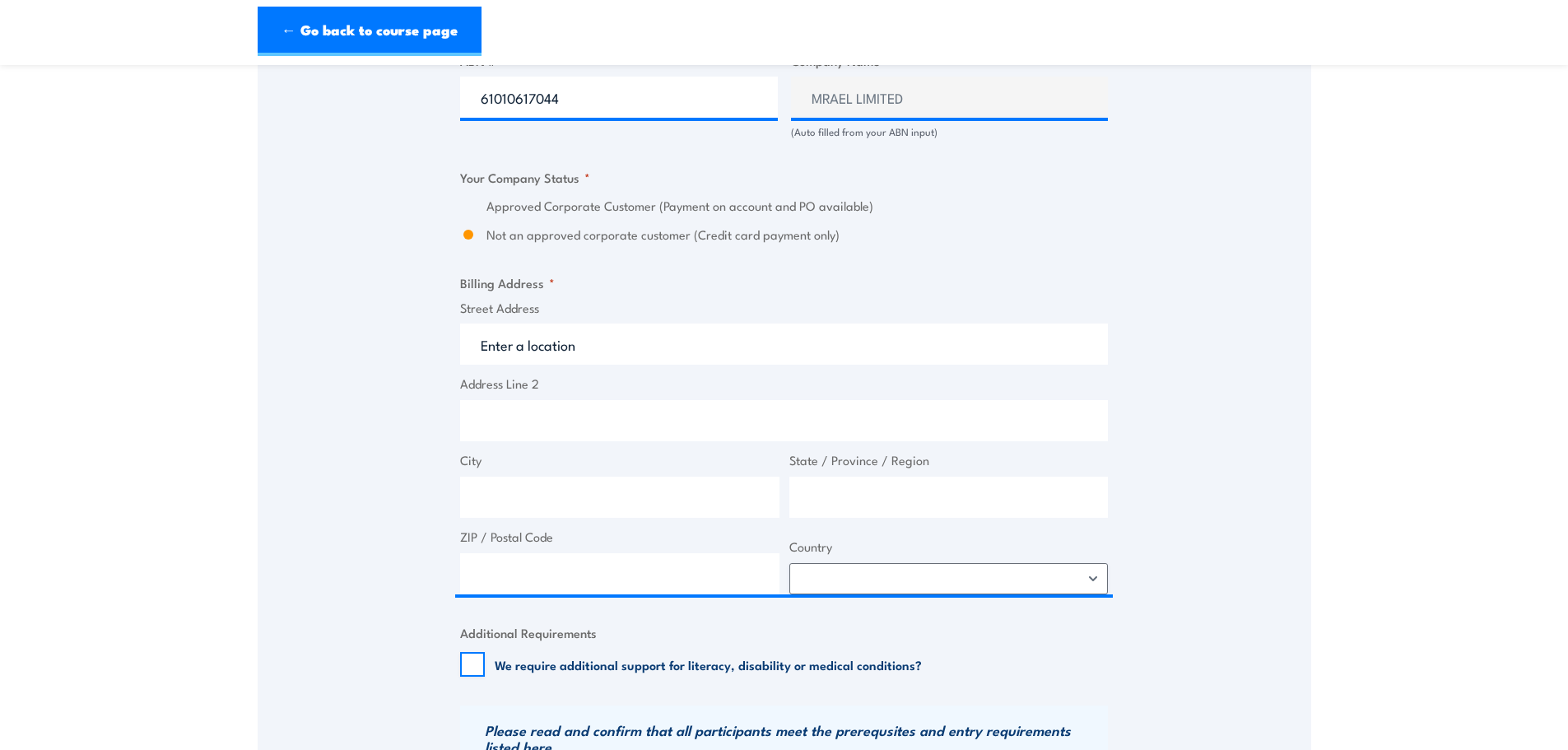
scroll to position [1070, 0]
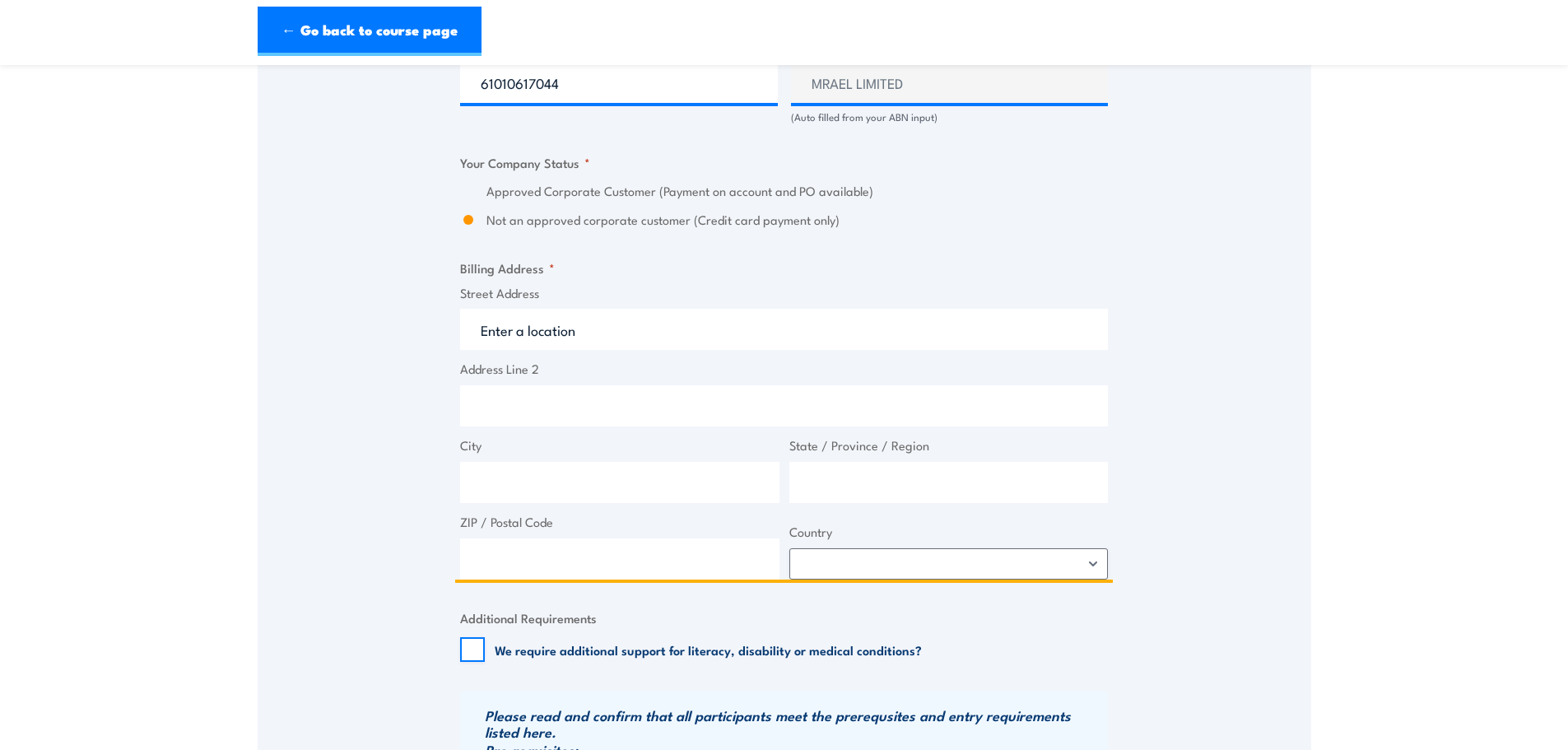
click at [575, 346] on input "Street Address" at bounding box center [784, 330] width 648 height 41
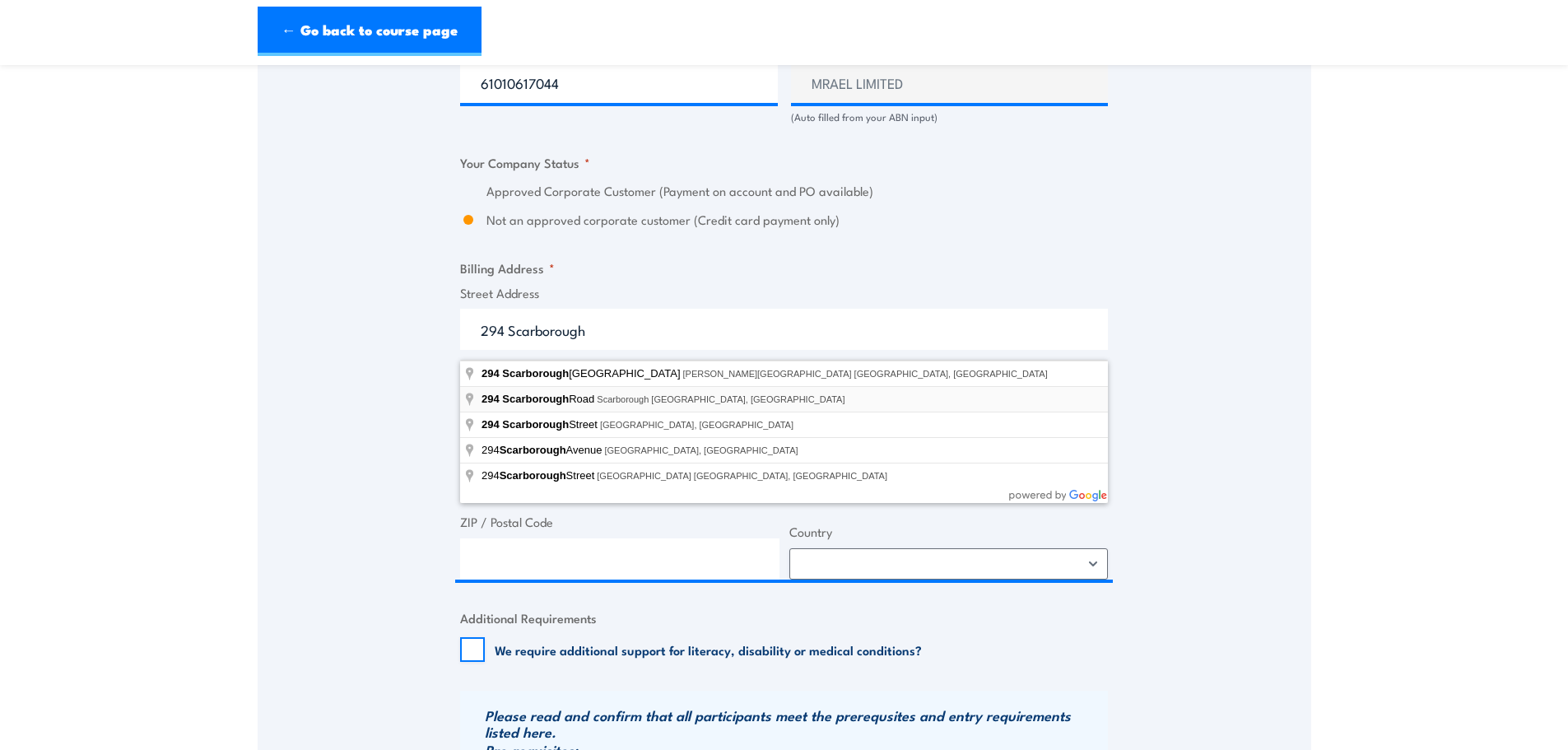
type input "294 Scarborough Road, Scarborough QLD, Australia"
type input "294 Scarborough Rd"
type input "Scarborough"
type input "[GEOGRAPHIC_DATA]"
type input "4020"
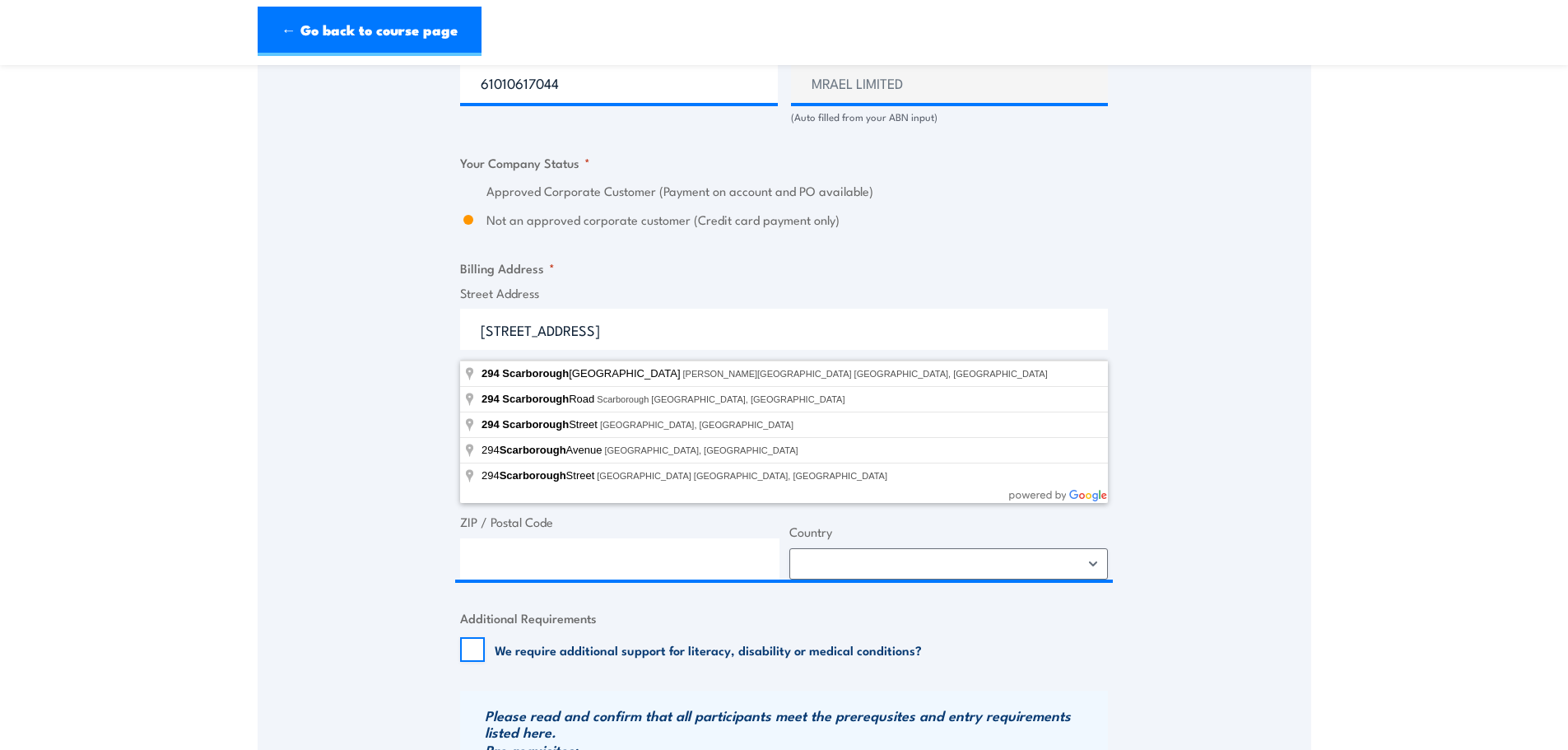
select select "Australia"
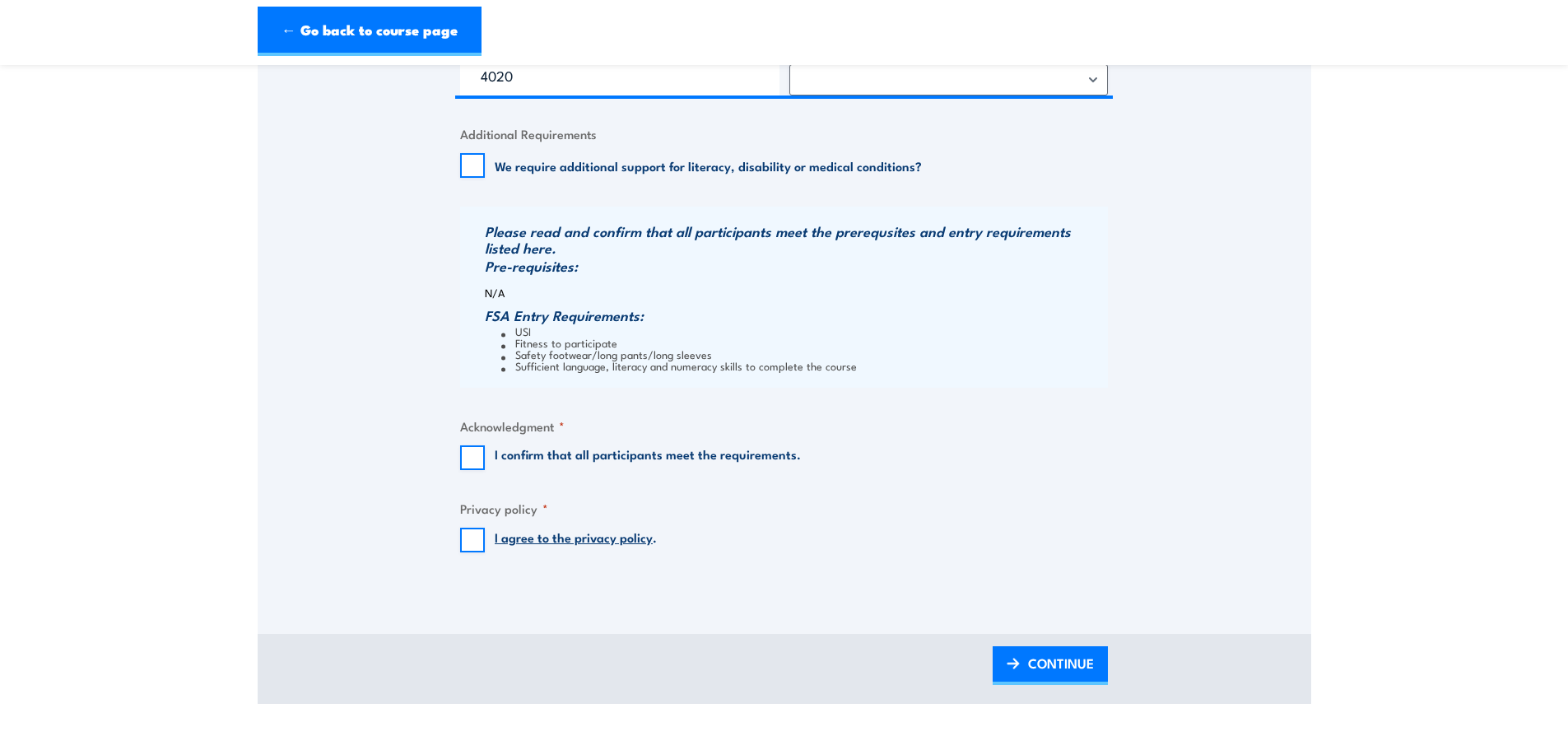
scroll to position [1565, 0]
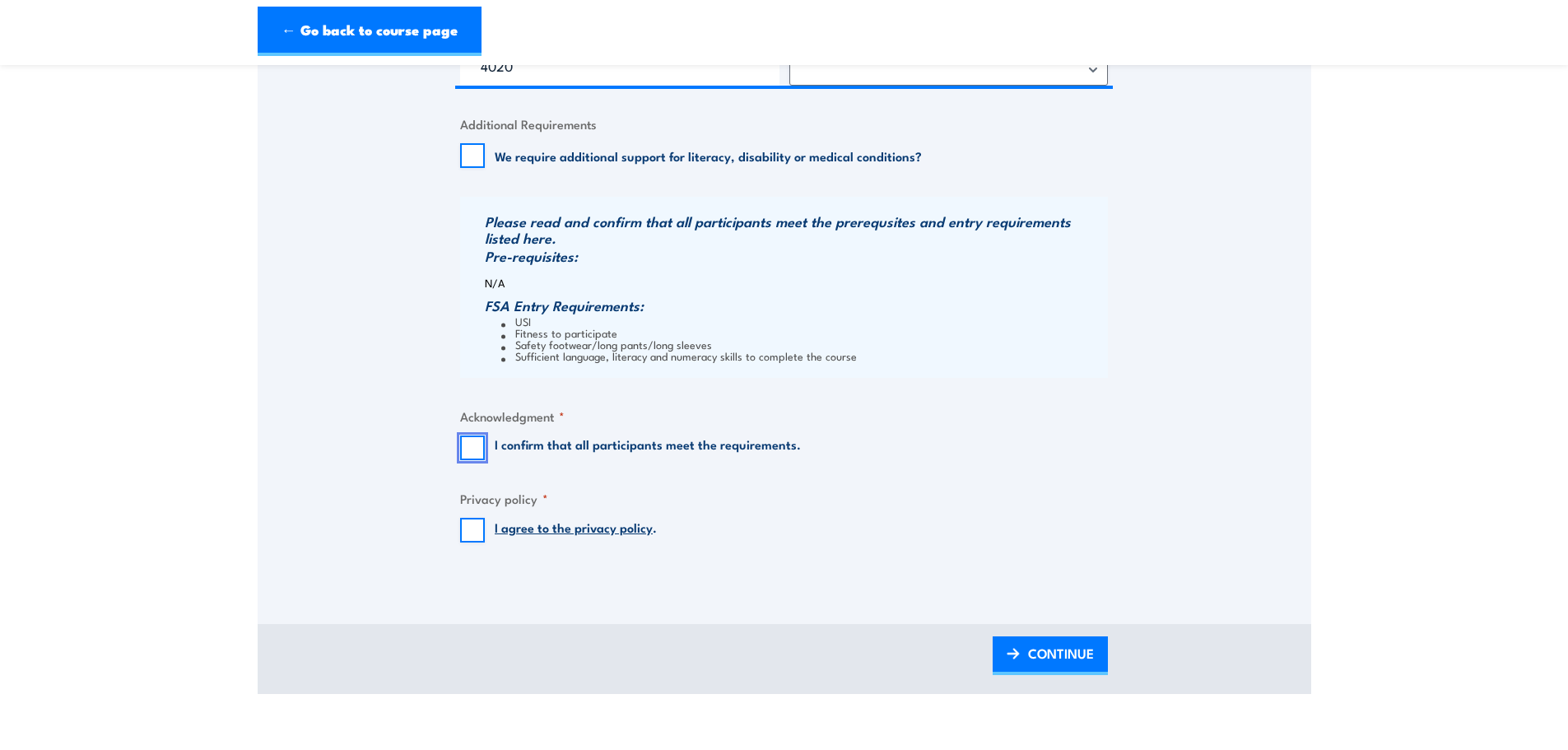
click at [467, 455] on input "I confirm that all participants meet the requirements." at bounding box center [472, 447] width 24 height 24
checkbox input "true"
click at [468, 539] on input "I agree to the privacy policy ." at bounding box center [472, 530] width 24 height 24
checkbox input "true"
drag, startPoint x: 1076, startPoint y: 669, endPoint x: 1205, endPoint y: 648, distance: 130.7
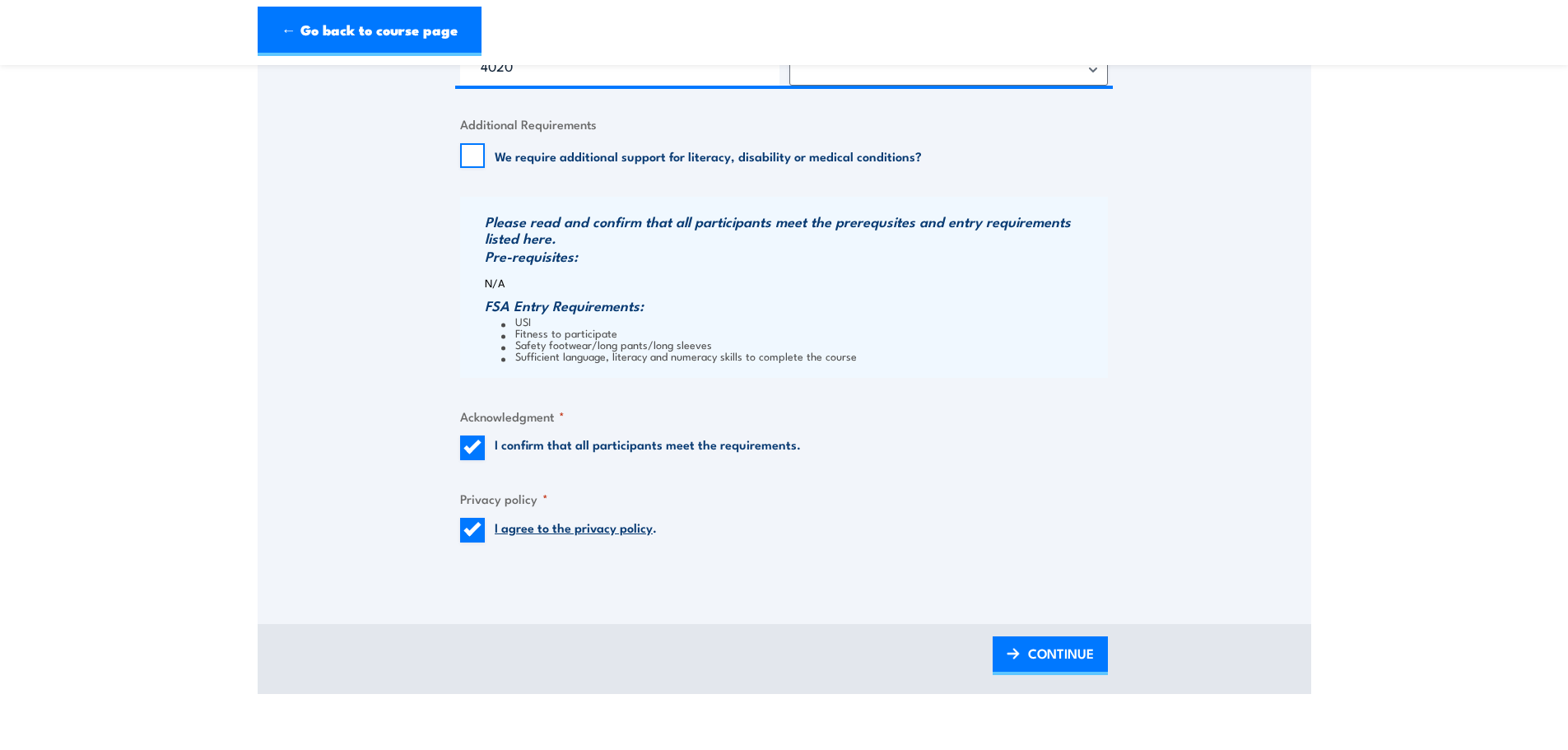
click at [1076, 669] on span "CONTINUE" at bounding box center [1060, 653] width 65 height 44
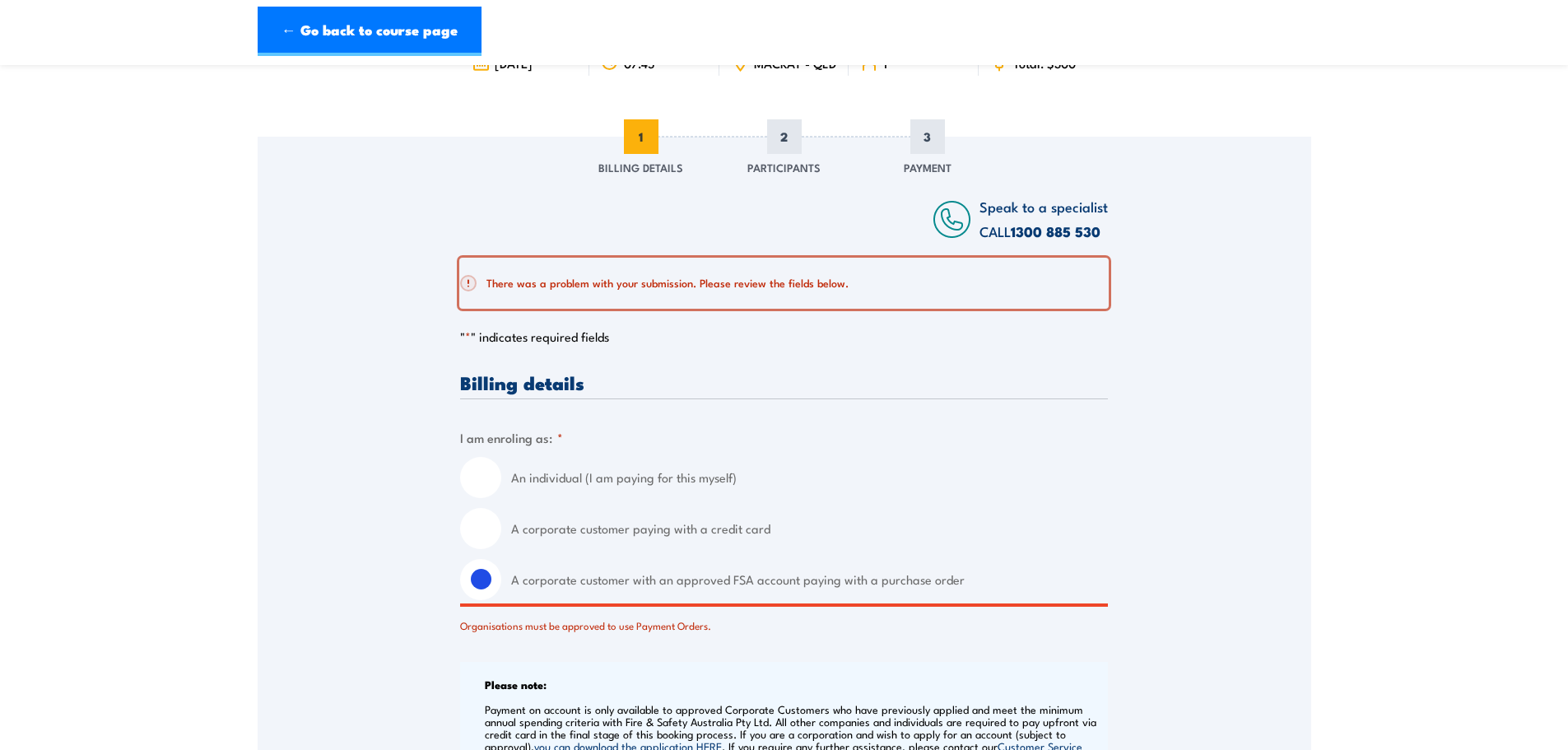
scroll to position [140, 0]
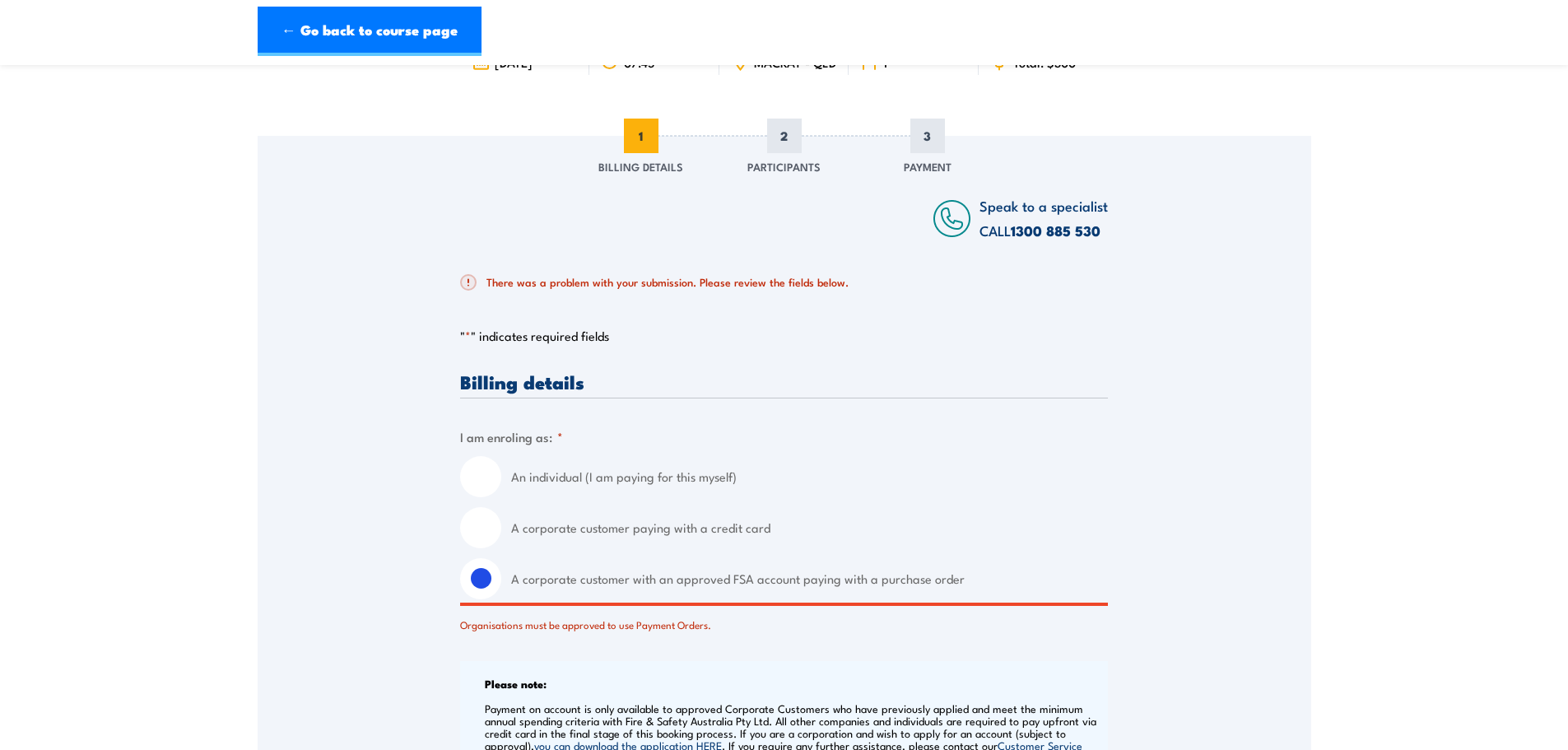
click at [490, 534] on input "A corporate customer paying with a credit card" at bounding box center [481, 528] width 41 height 41
radio input "true"
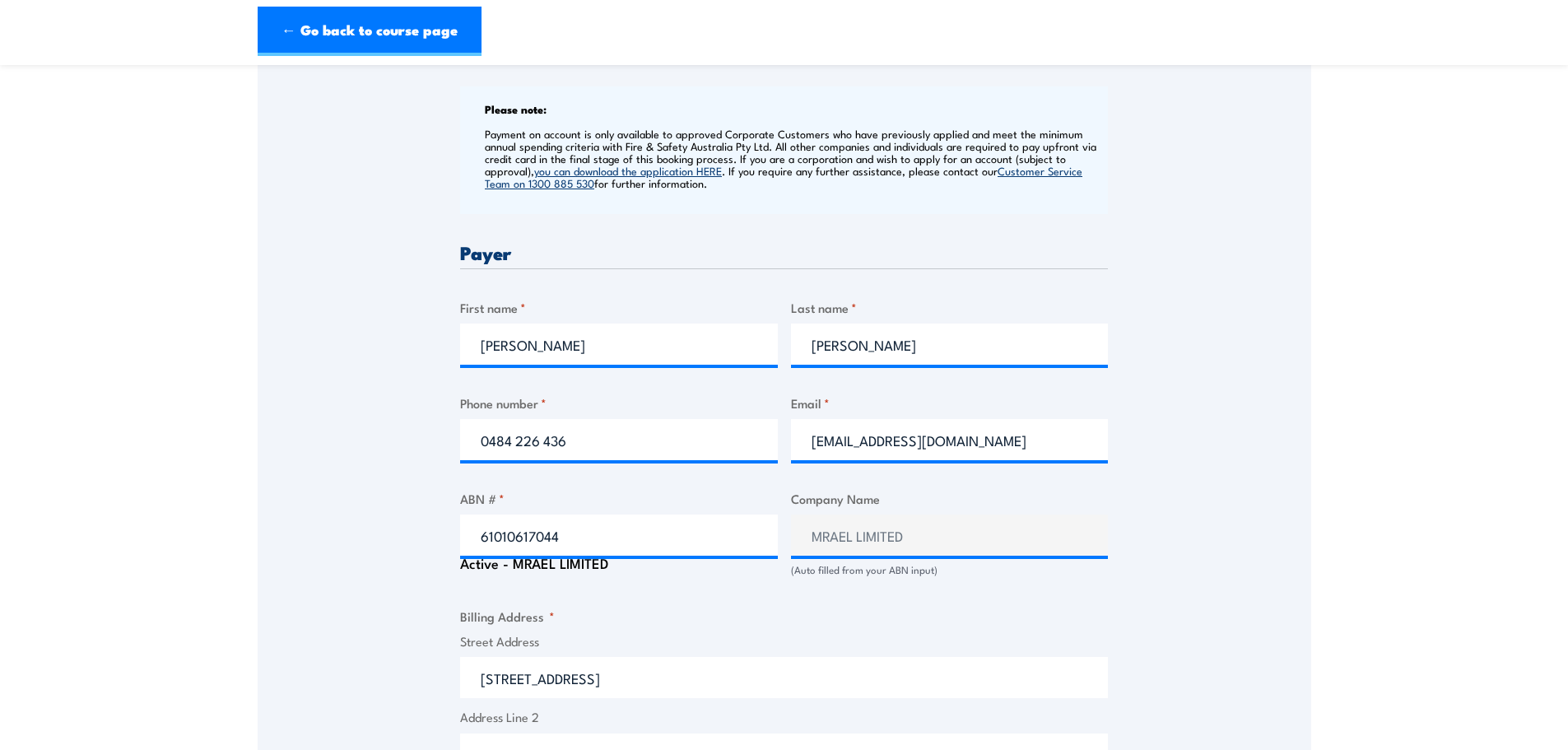
scroll to position [716, 0]
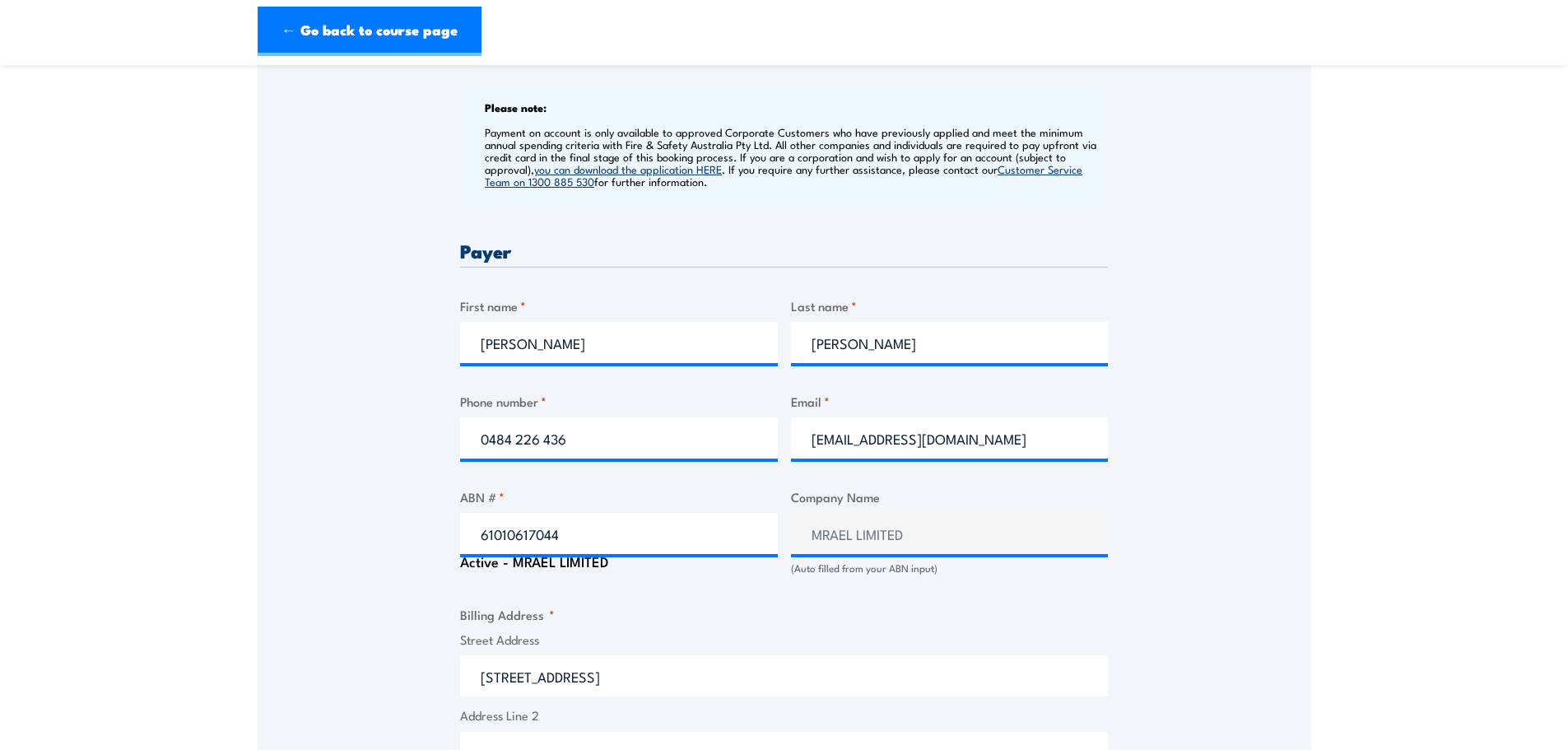
click at [1242, 460] on div "Speak to a specialist CALL 1300 885 530 CALL 1300 885 530 There was a problem w…" at bounding box center [785, 489] width 1054 height 1859
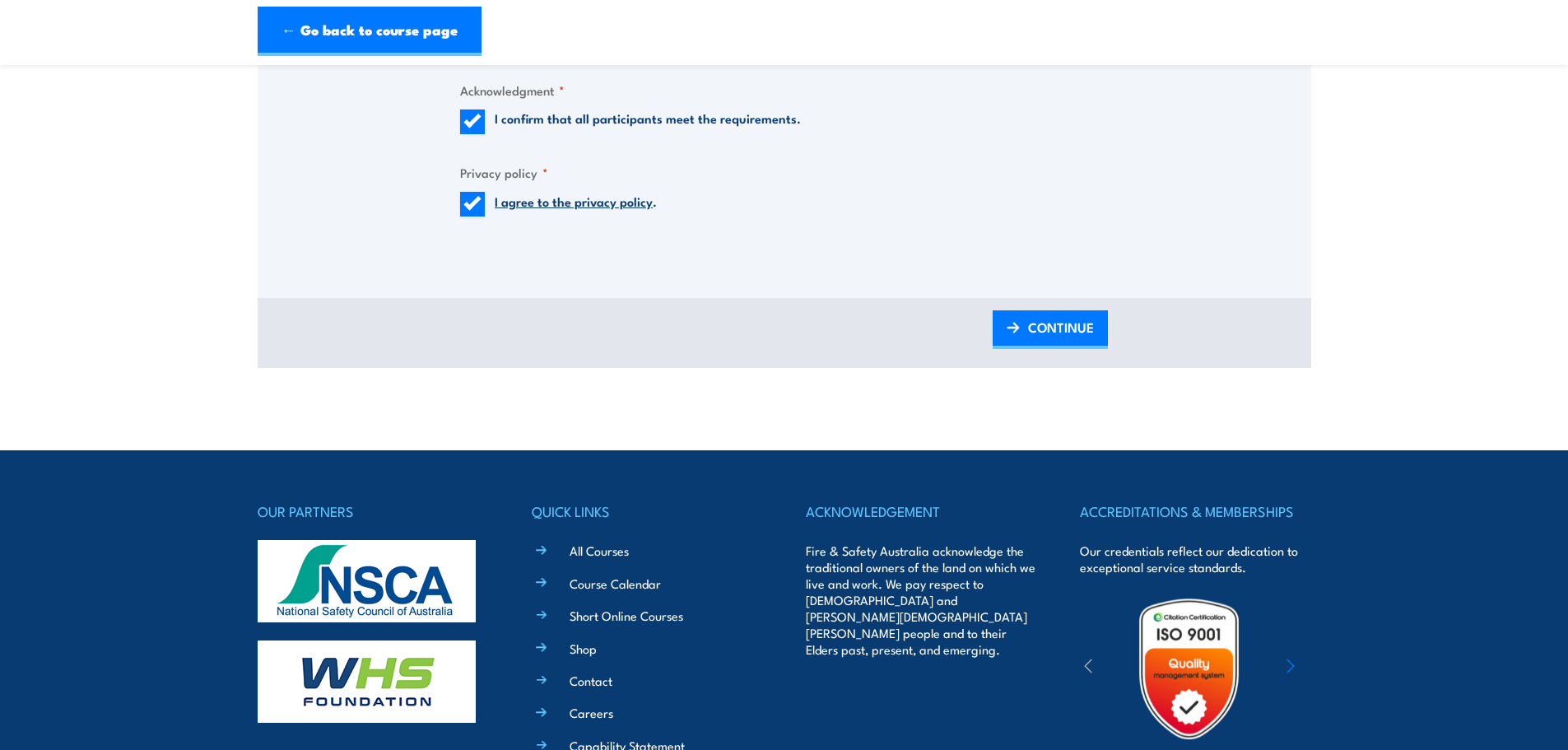
scroll to position [1787, 0]
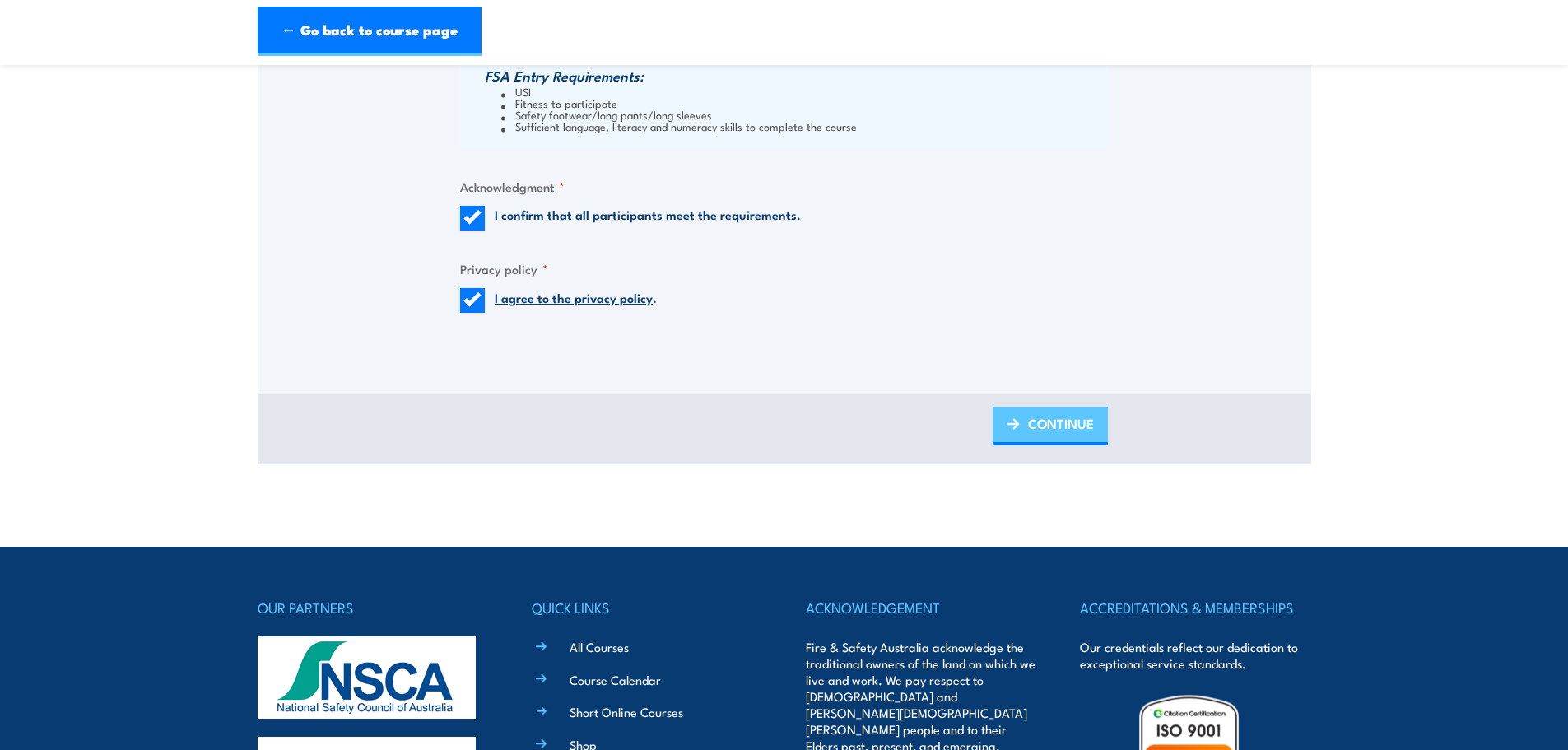
click at [1049, 439] on span "CONTINUE" at bounding box center [1060, 423] width 65 height 44
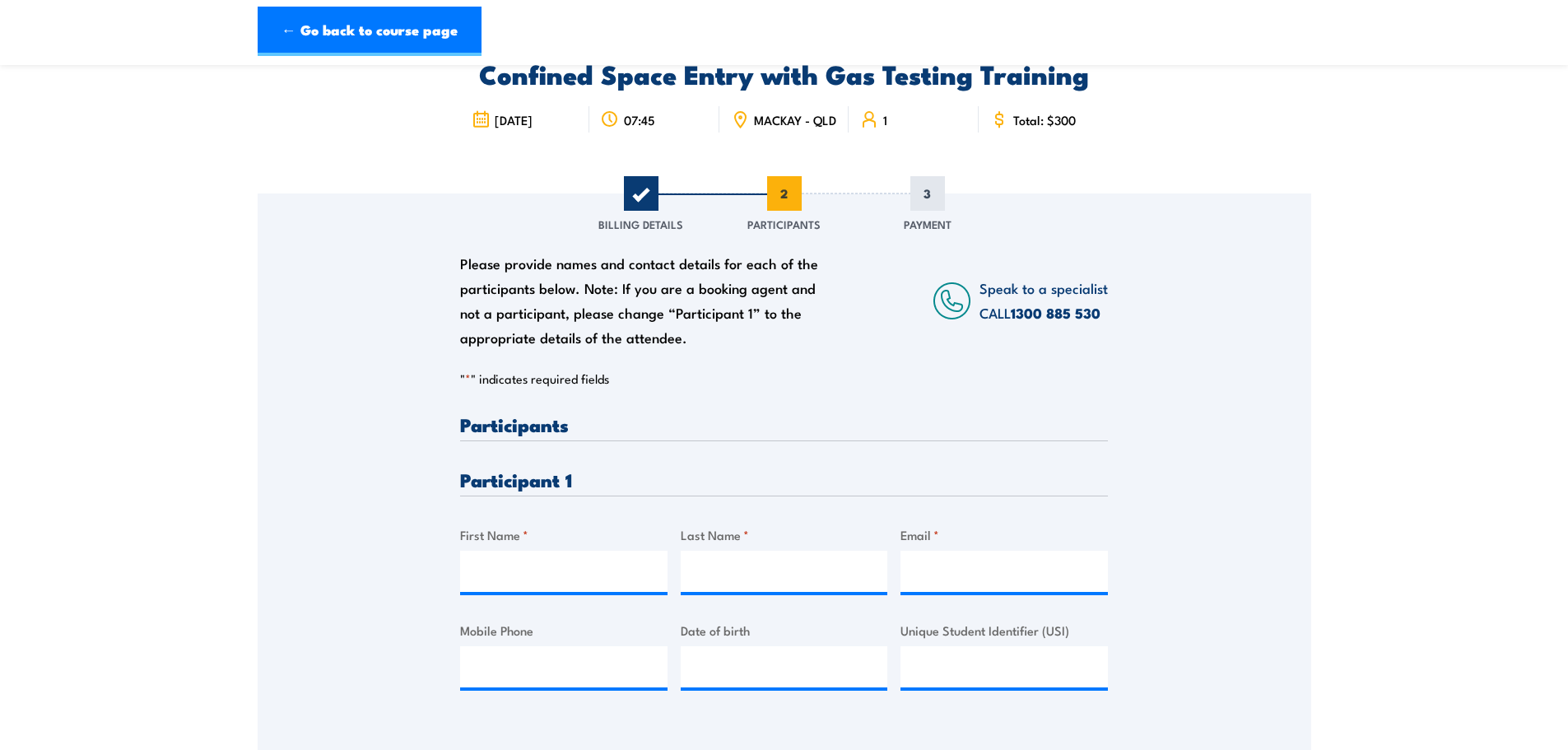
scroll to position [0, 0]
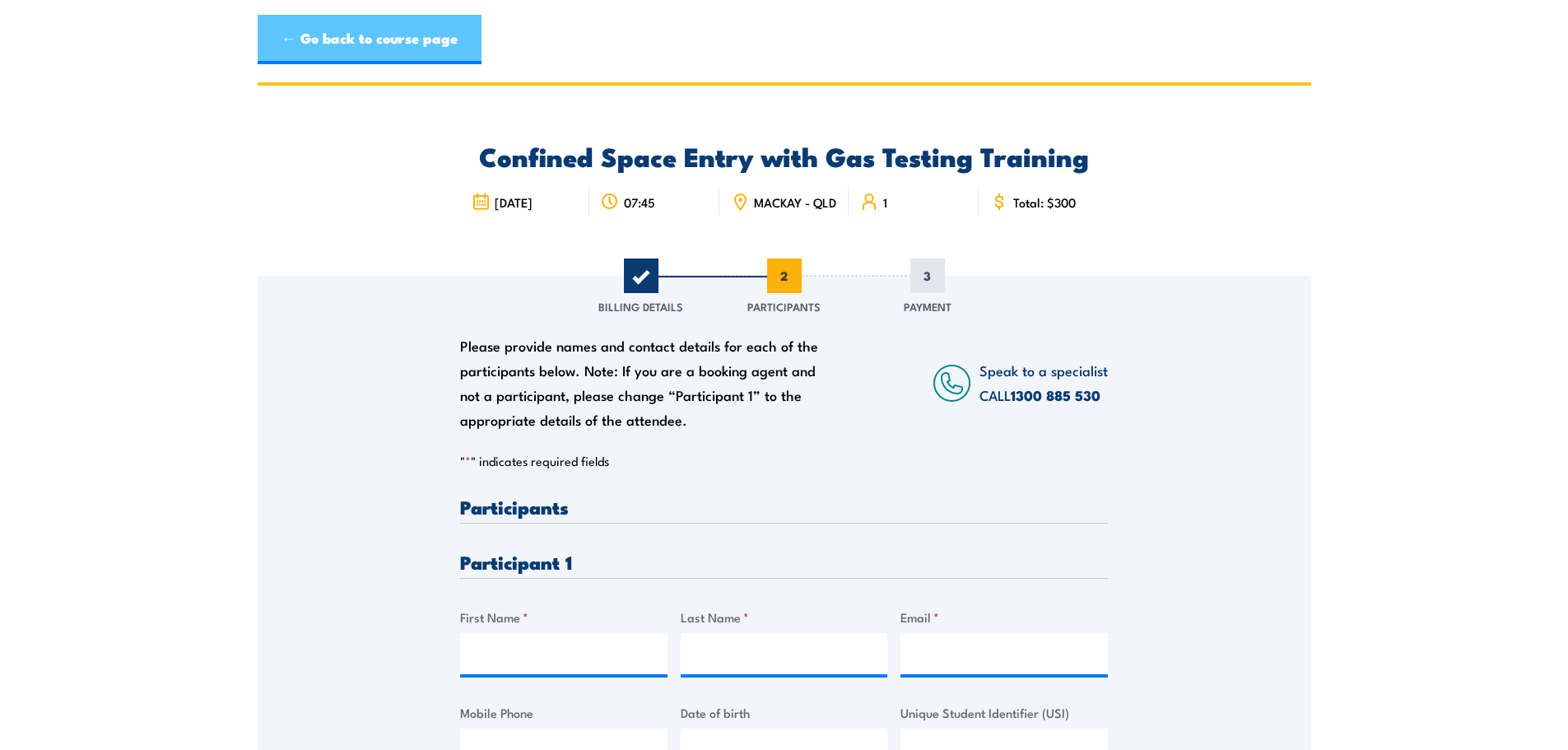
drag, startPoint x: 349, startPoint y: 34, endPoint x: 366, endPoint y: 54, distance: 26.2
click at [349, 34] on link "← Go back to course page" at bounding box center [370, 39] width 224 height 50
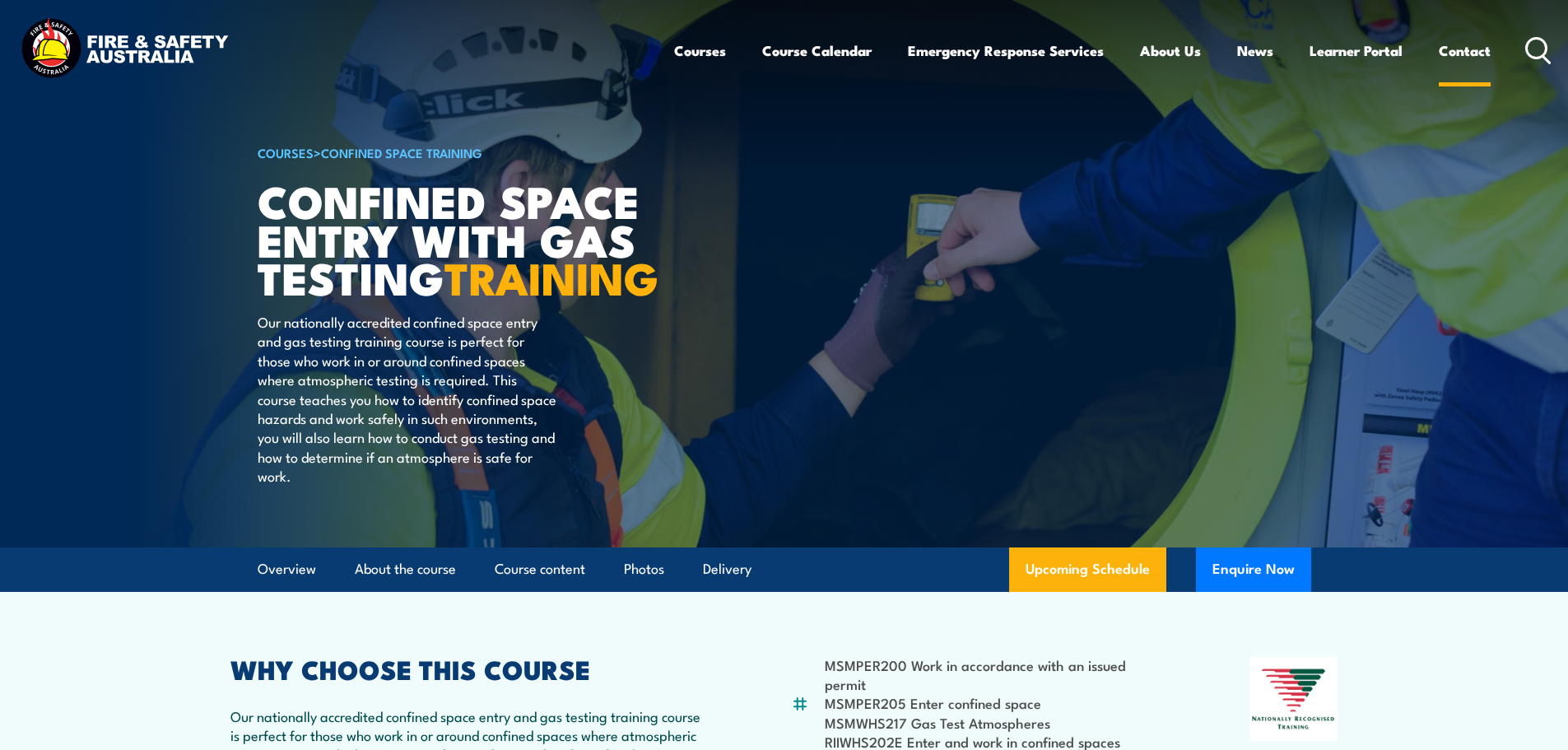
click at [1449, 34] on link "Contact" at bounding box center [1464, 50] width 52 height 44
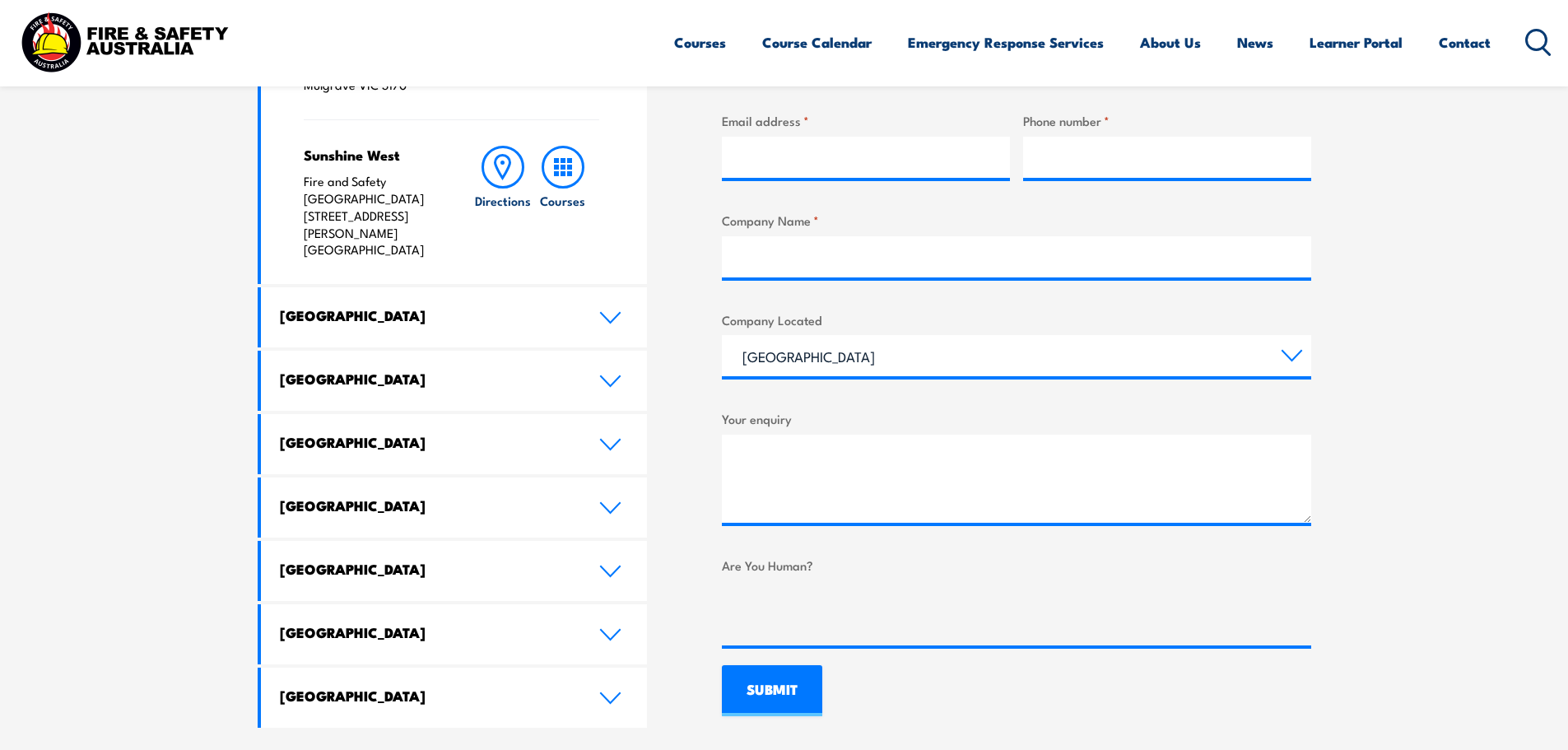
scroll to position [741, 0]
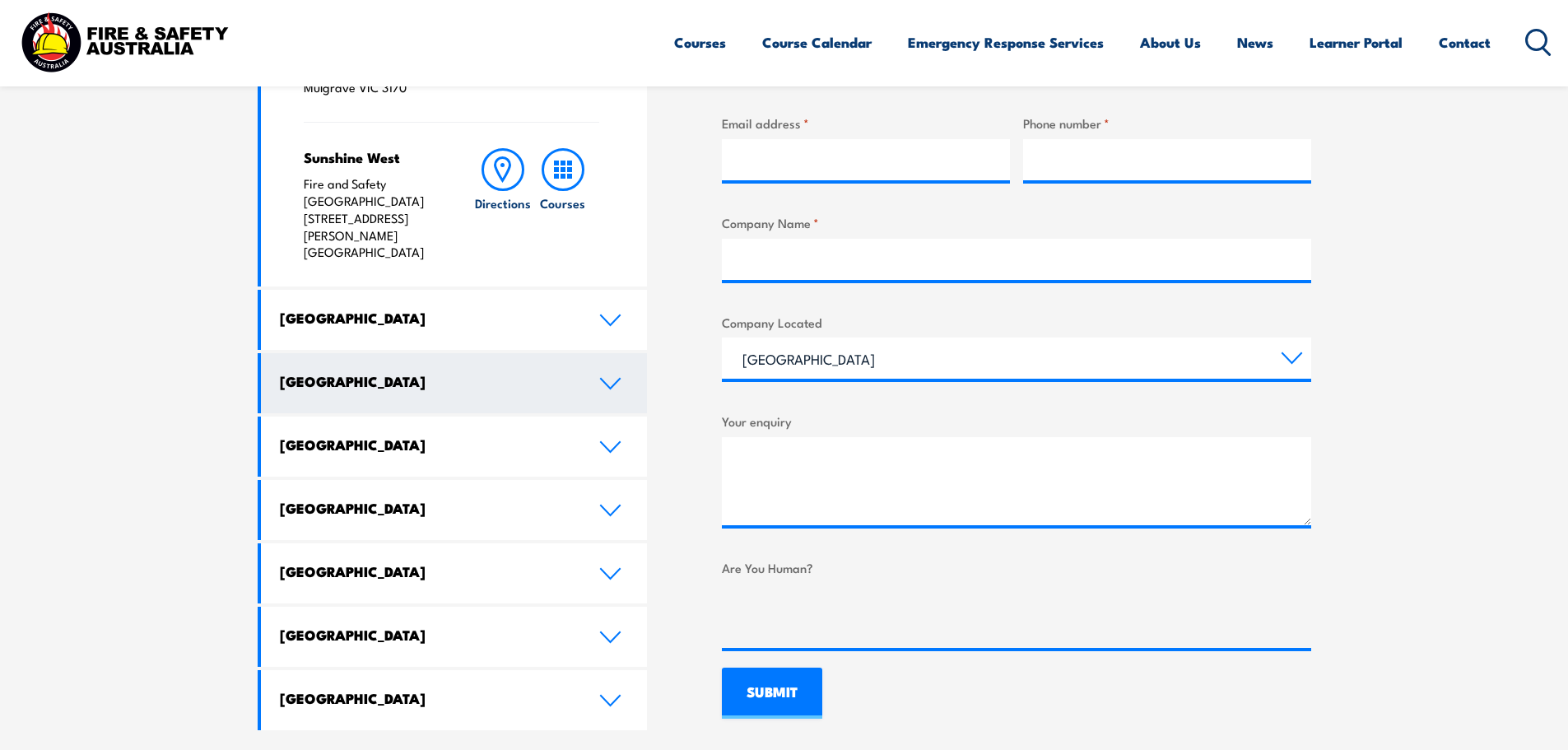
click at [606, 377] on icon at bounding box center [610, 383] width 22 height 13
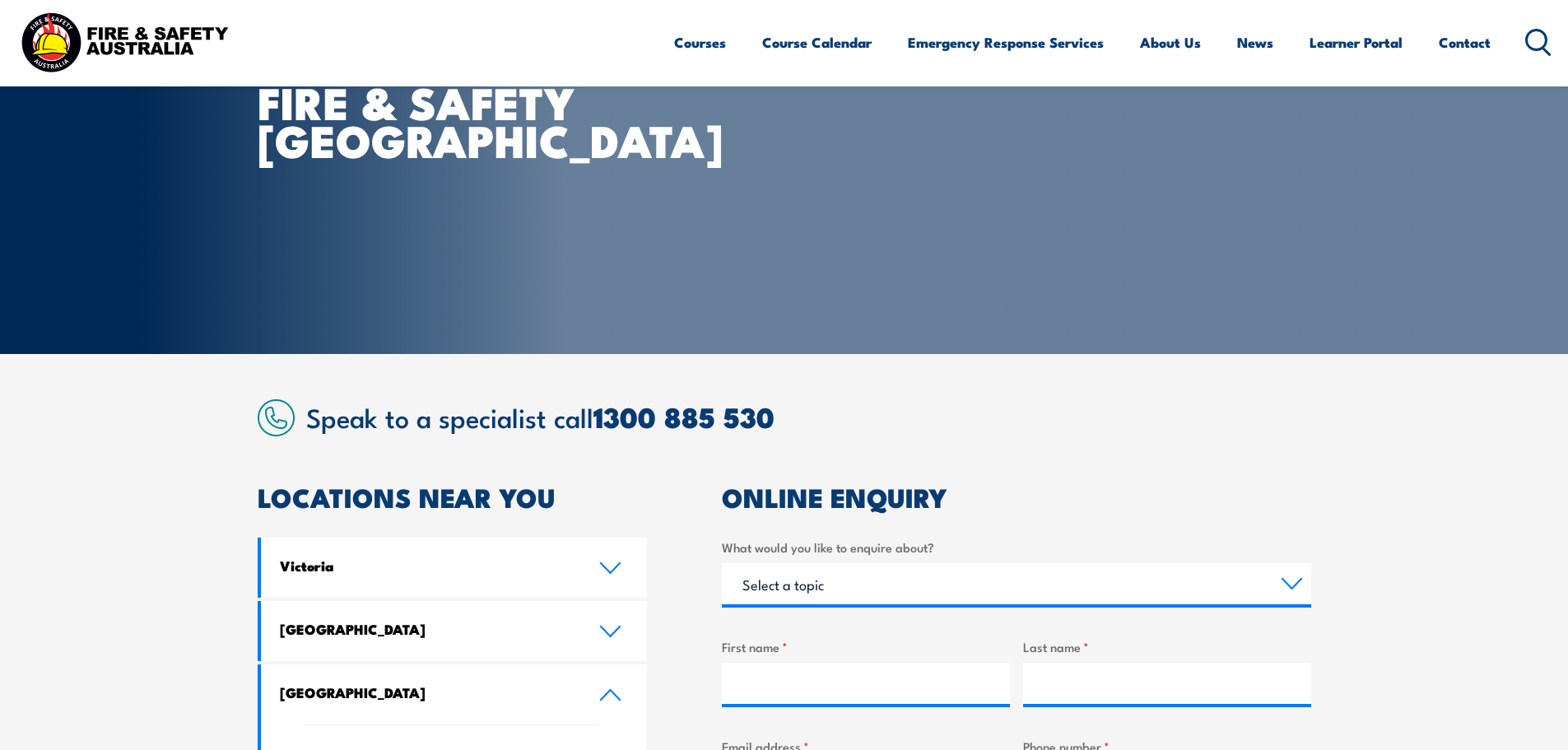
scroll to position [0, 0]
